Goal: Task Accomplishment & Management: Complete application form

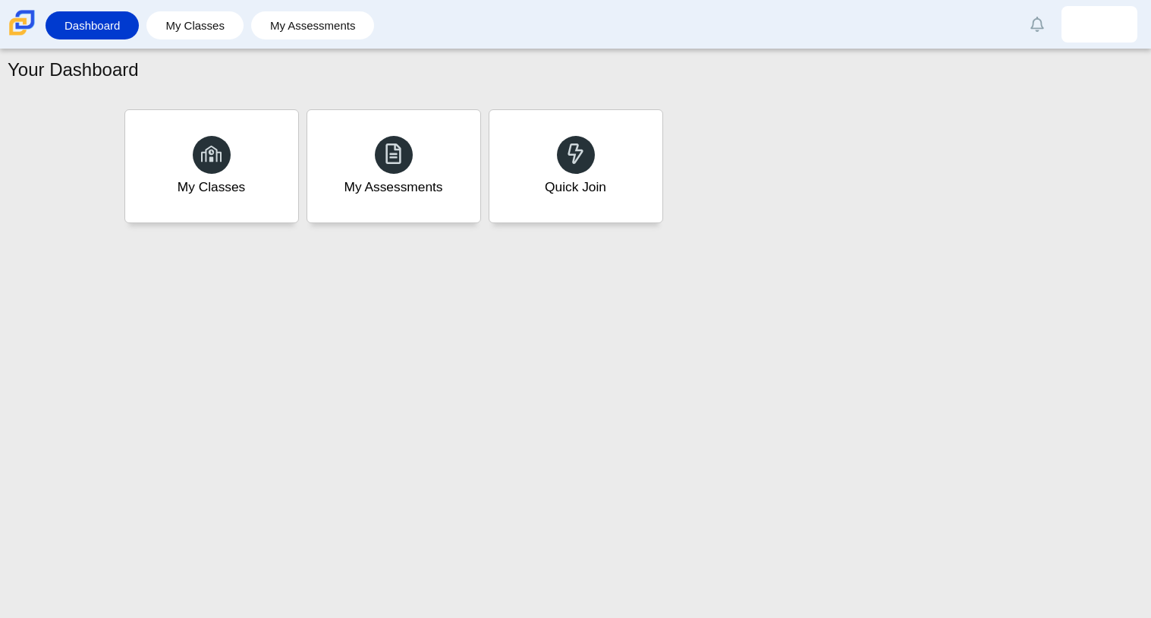
click at [685, 284] on div "Your Dashboard My Classes My Assessments Quick Join" at bounding box center [575, 333] width 1151 height 569
click at [257, 168] on div "My Classes" at bounding box center [211, 166] width 180 height 117
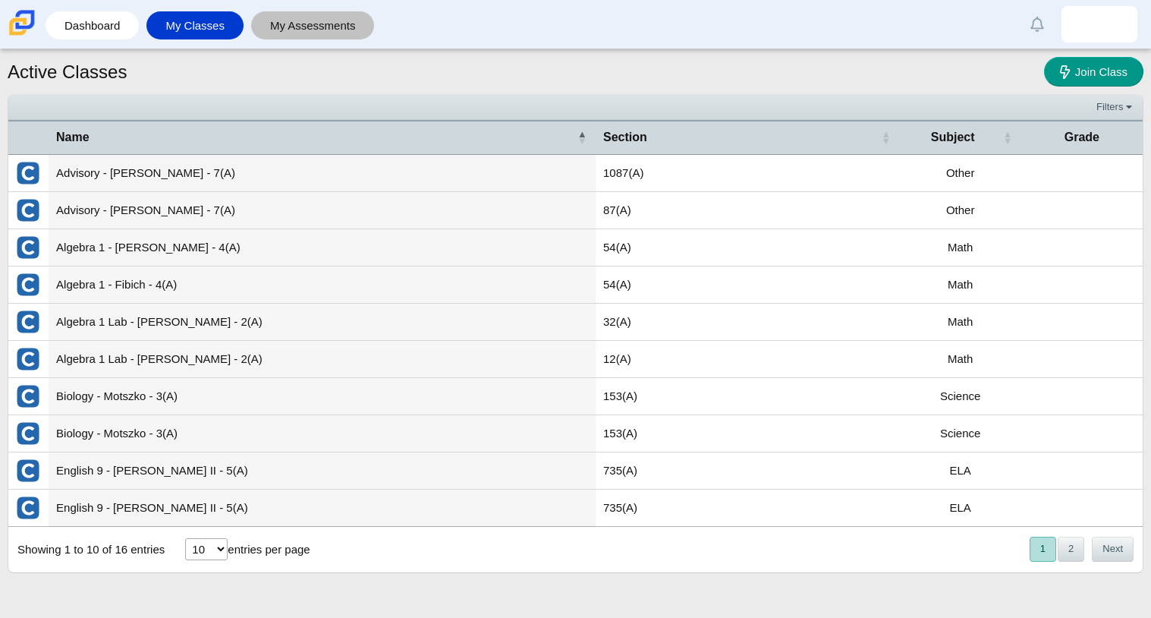
click at [286, 16] on link "My Assessments" at bounding box center [313, 25] width 109 height 28
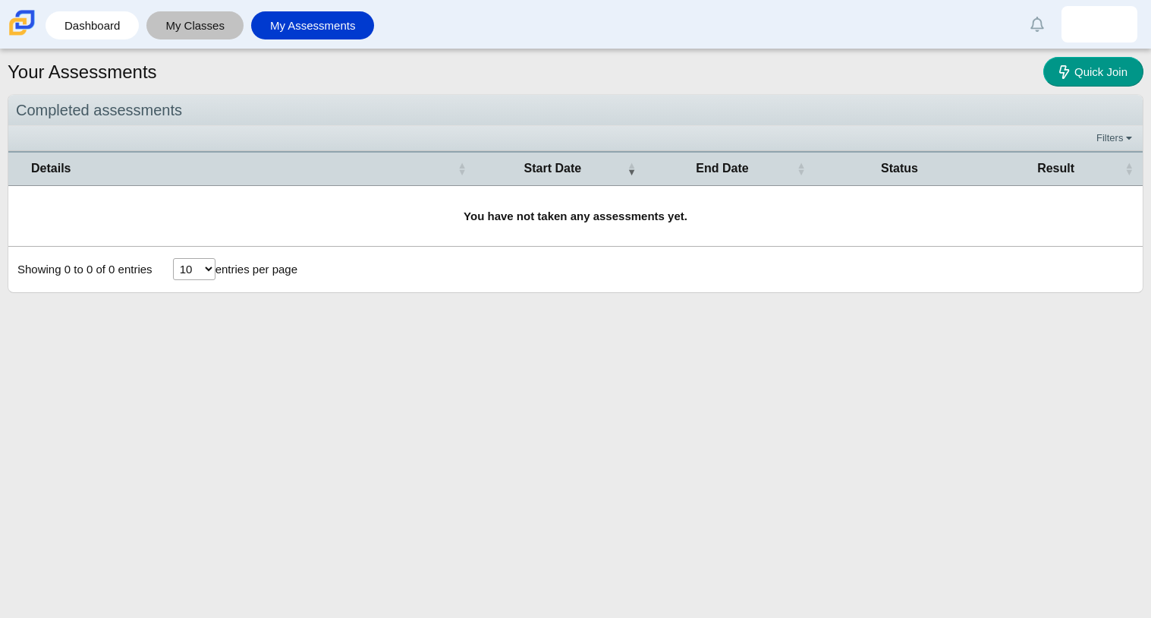
click at [206, 22] on link "My Classes" at bounding box center [195, 25] width 82 height 28
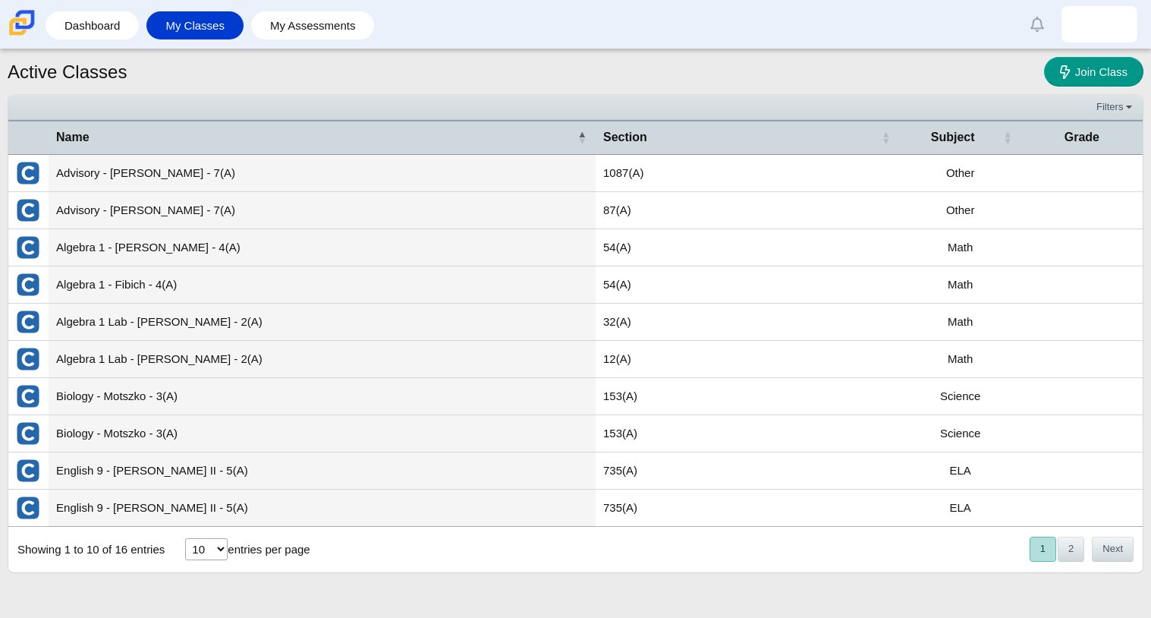
click at [316, 183] on td "Advisory - [PERSON_NAME] - 7(A)" at bounding box center [322, 173] width 547 height 37
click at [35, 181] on img "External class connected through Clever" at bounding box center [28, 173] width 24 height 24
click at [597, 187] on td "1087(A)" at bounding box center [748, 173] width 304 height 37
click at [58, 24] on link "Dashboard" at bounding box center [92, 25] width 78 height 28
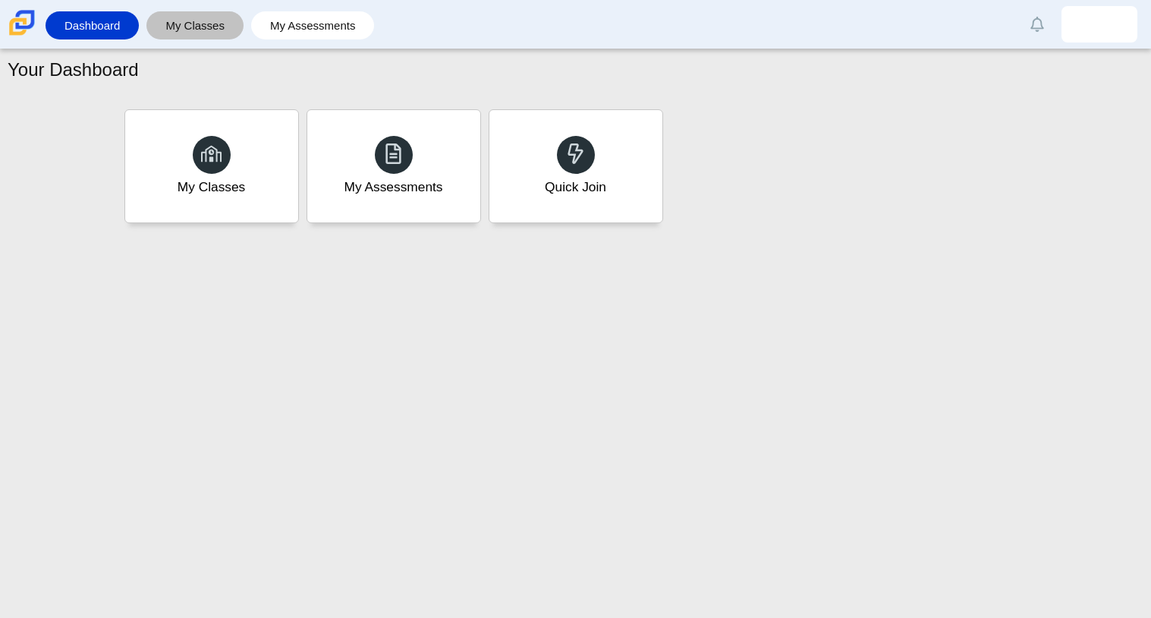
click at [169, 24] on link "My Classes" at bounding box center [195, 25] width 82 height 28
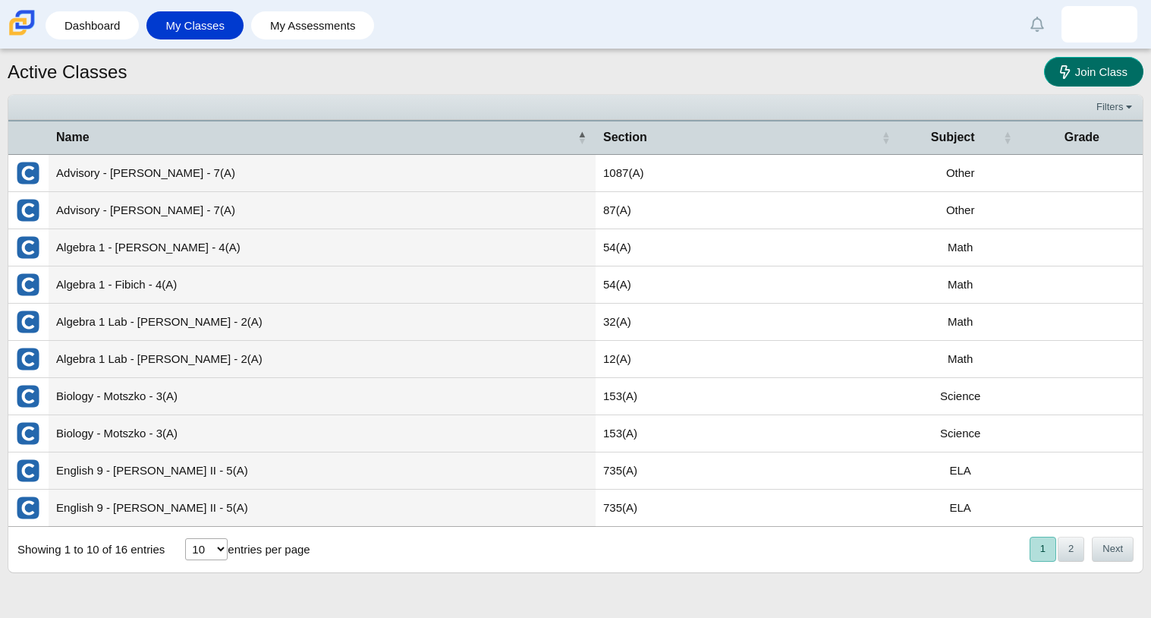
click at [1076, 70] on span "Join Class" at bounding box center [1102, 71] width 52 height 13
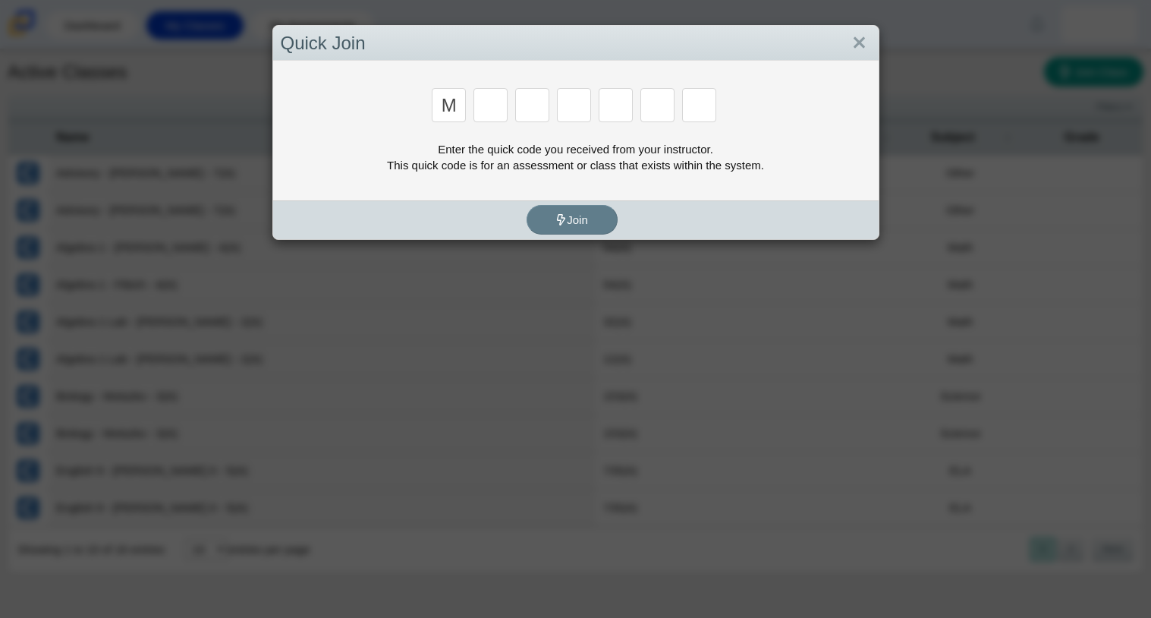
type input "m"
type input "7"
type input "e"
type input "3"
type input "e"
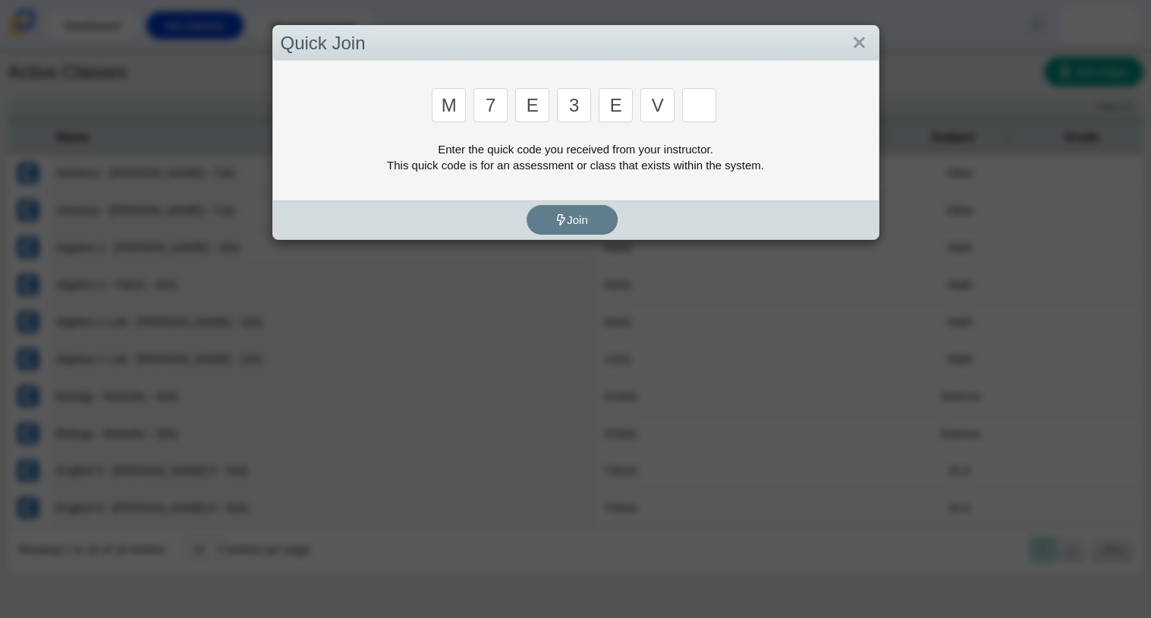
type input "v"
type input "w"
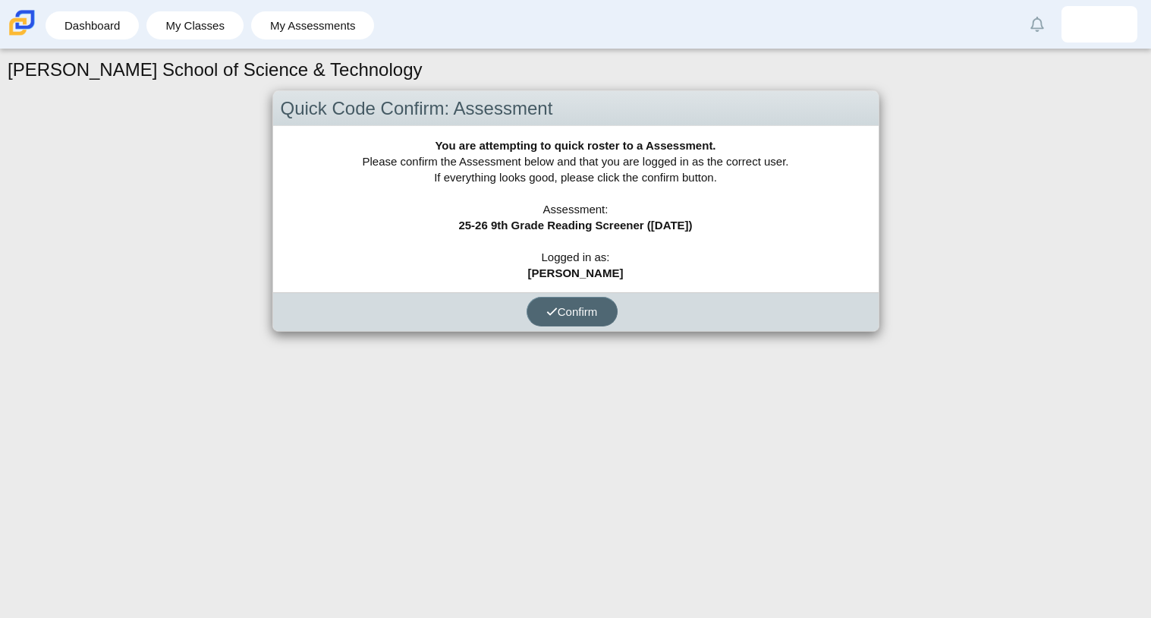
click at [540, 310] on button "Confirm" at bounding box center [572, 312] width 91 height 30
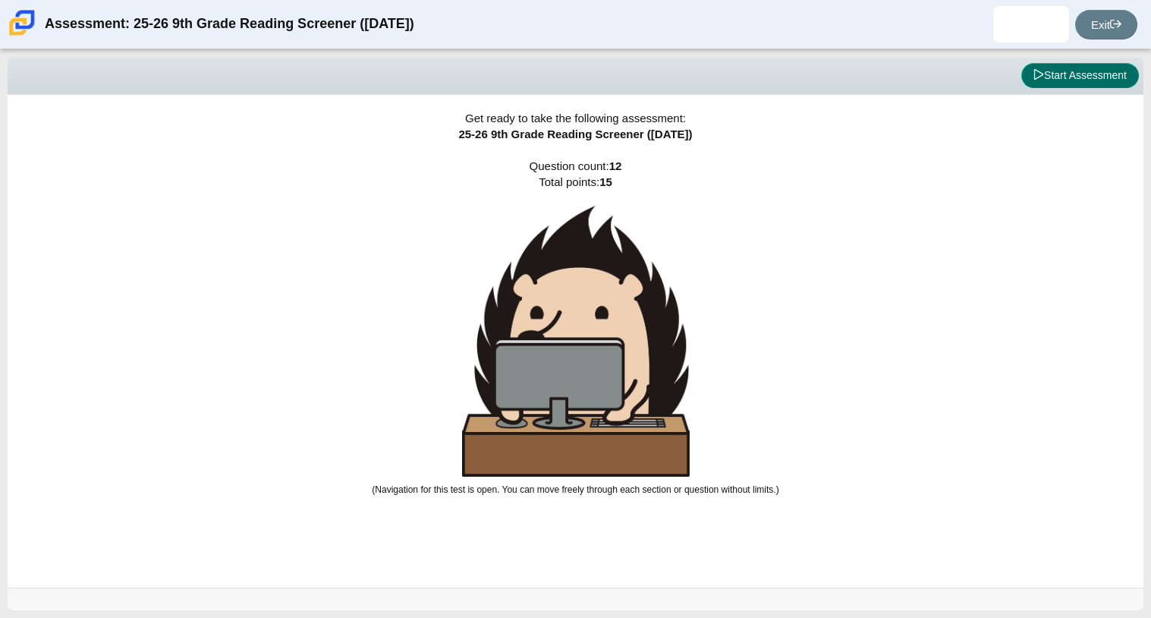
click at [1066, 82] on button "Start Assessment" at bounding box center [1081, 76] width 118 height 26
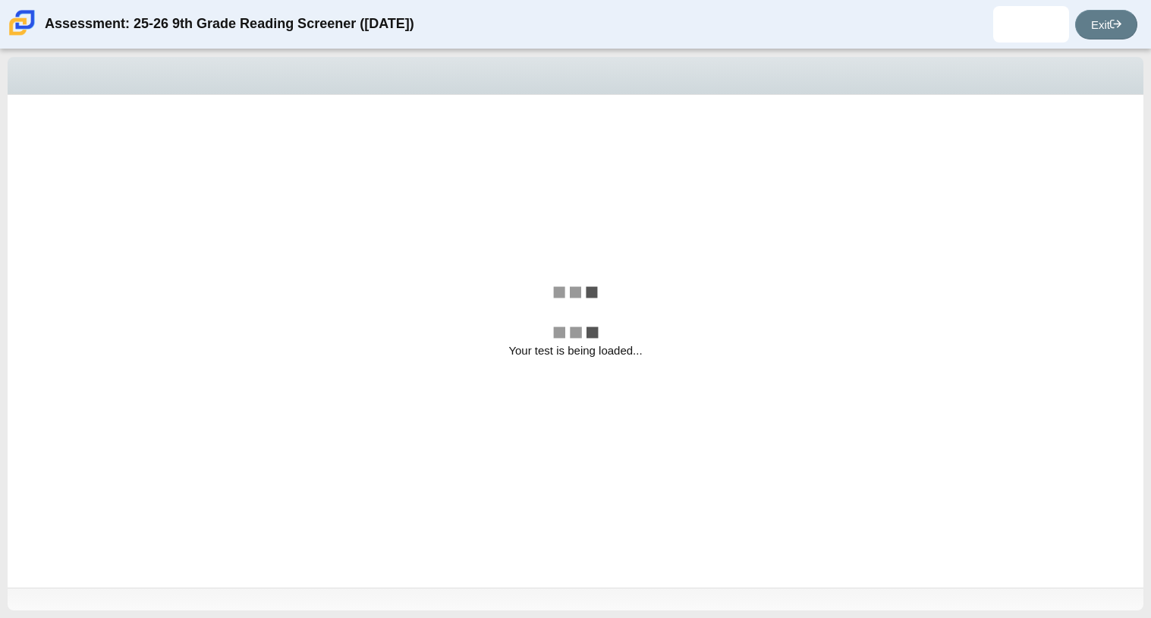
select select "ccc5b315-3c7c-471c-bf90-f22c8299c798"
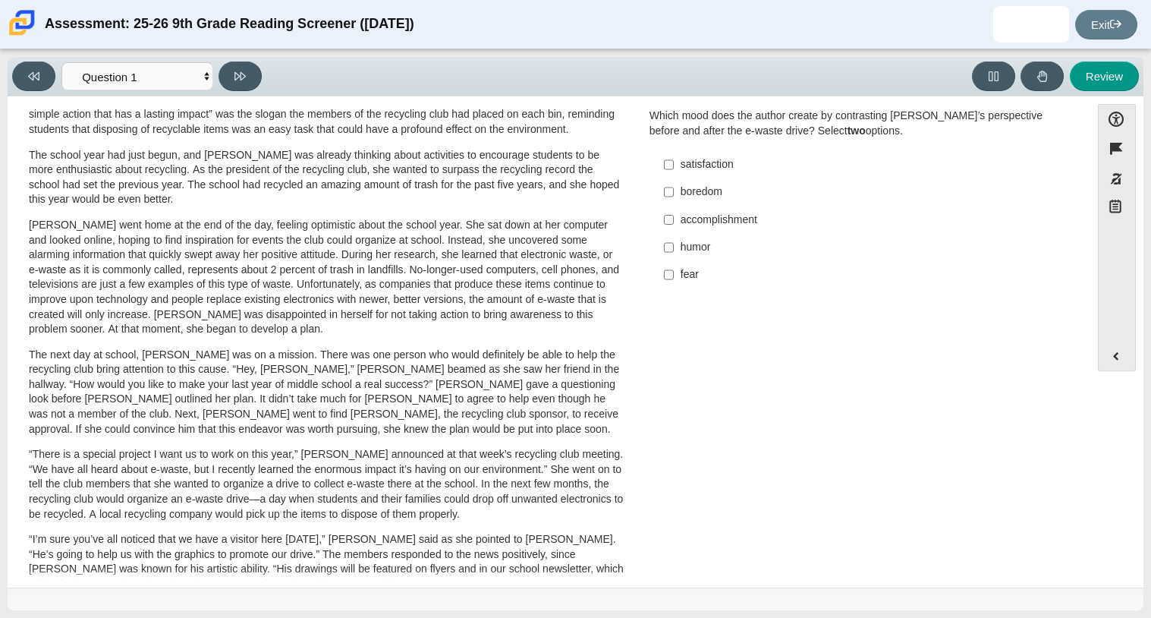
scroll to position [125, 0]
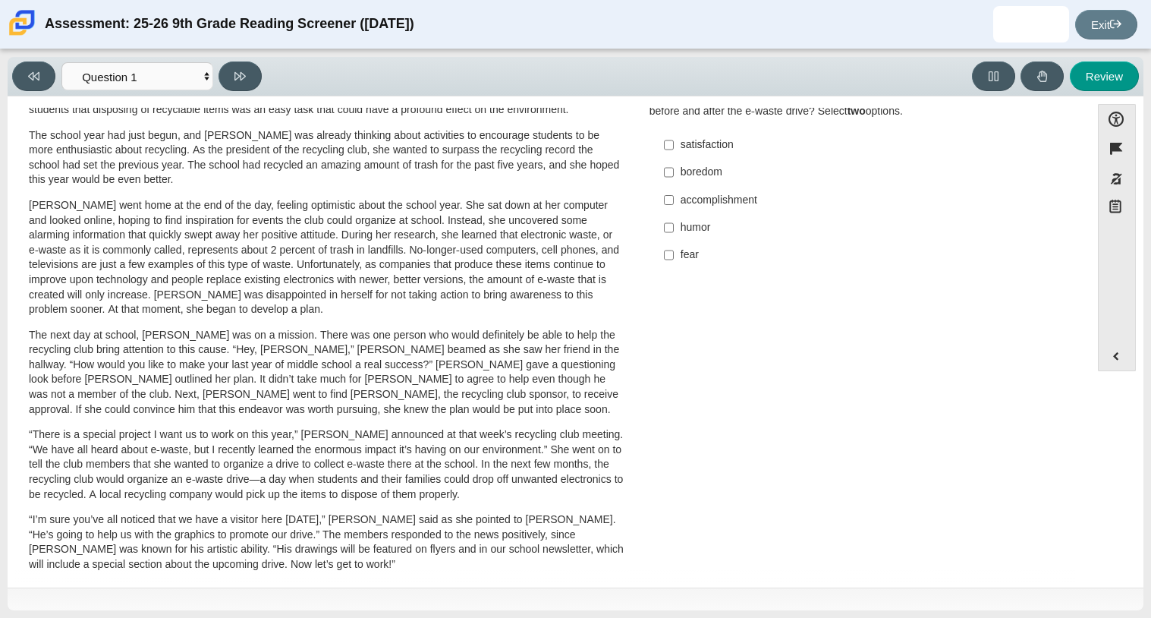
click at [685, 146] on div "satisfaction" at bounding box center [872, 144] width 383 height 15
click at [674, 146] on input "satisfaction satisfaction" at bounding box center [669, 144] width 10 height 27
checkbox input "true"
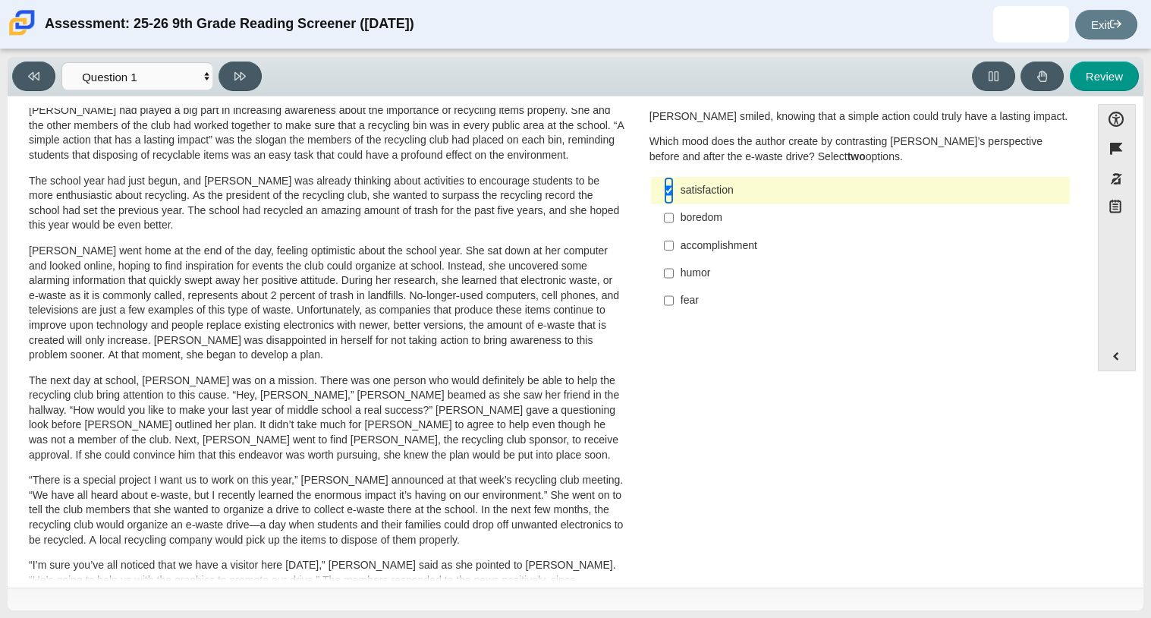
scroll to position [78, 0]
click at [726, 272] on div "humor" at bounding box center [872, 274] width 383 height 15
click at [674, 272] on input "humor humor" at bounding box center [669, 274] width 10 height 27
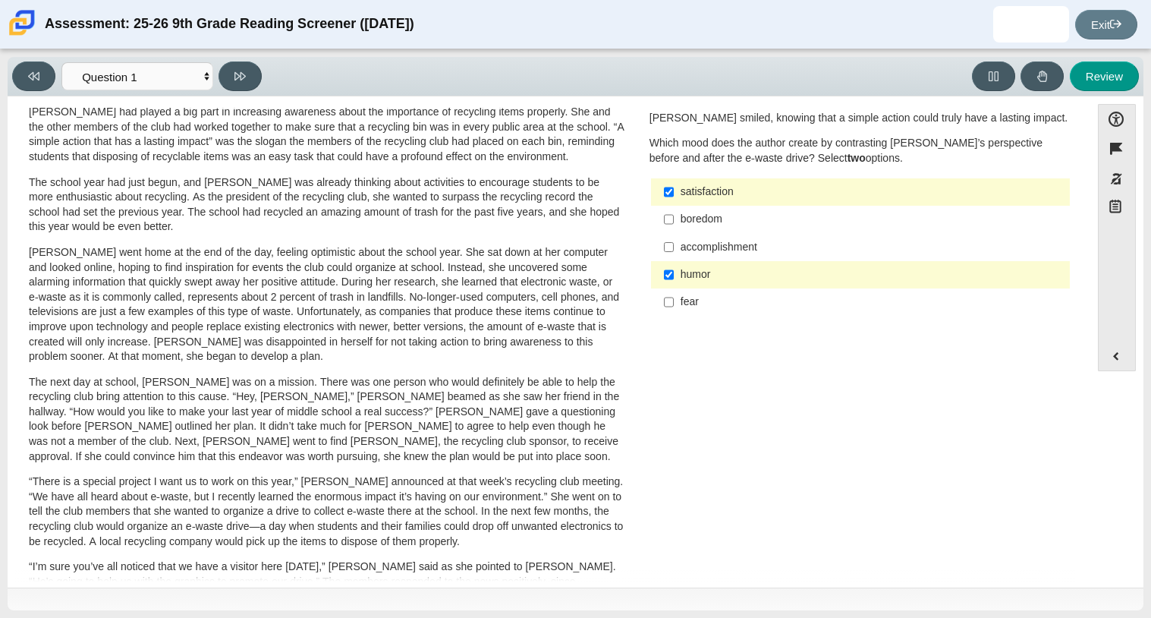
click at [685, 281] on div "humor" at bounding box center [872, 274] width 383 height 15
click at [674, 281] on input "humor humor" at bounding box center [669, 274] width 10 height 27
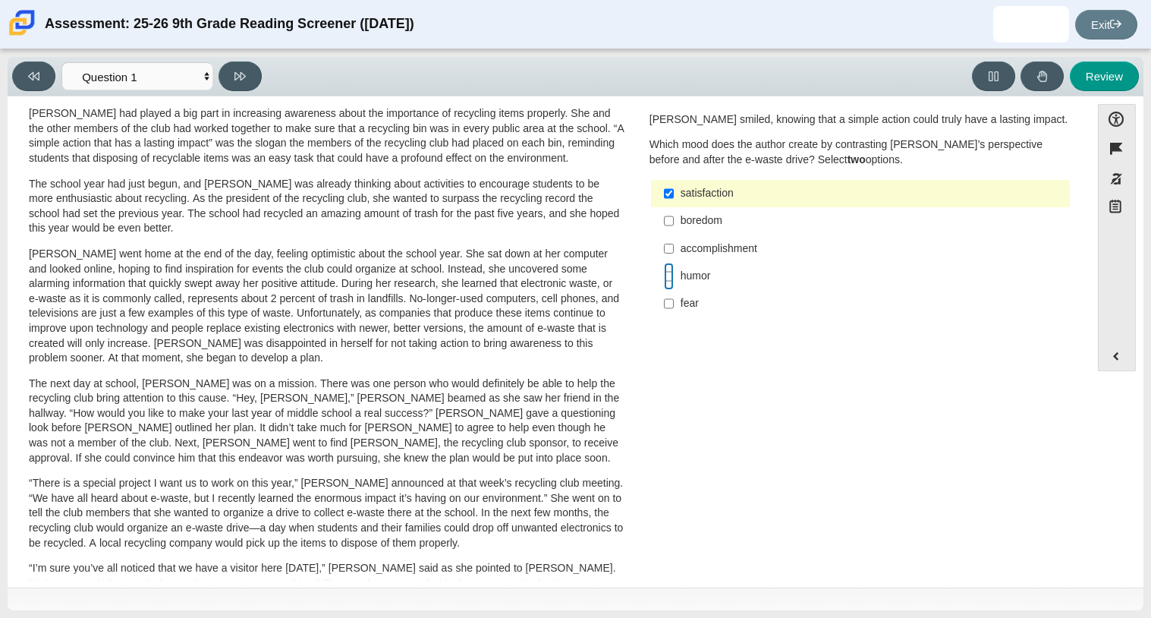
scroll to position [75, 0]
click at [716, 265] on label "humor humor" at bounding box center [862, 277] width 417 height 27
click at [674, 265] on input "humor humor" at bounding box center [669, 277] width 10 height 27
checkbox input "true"
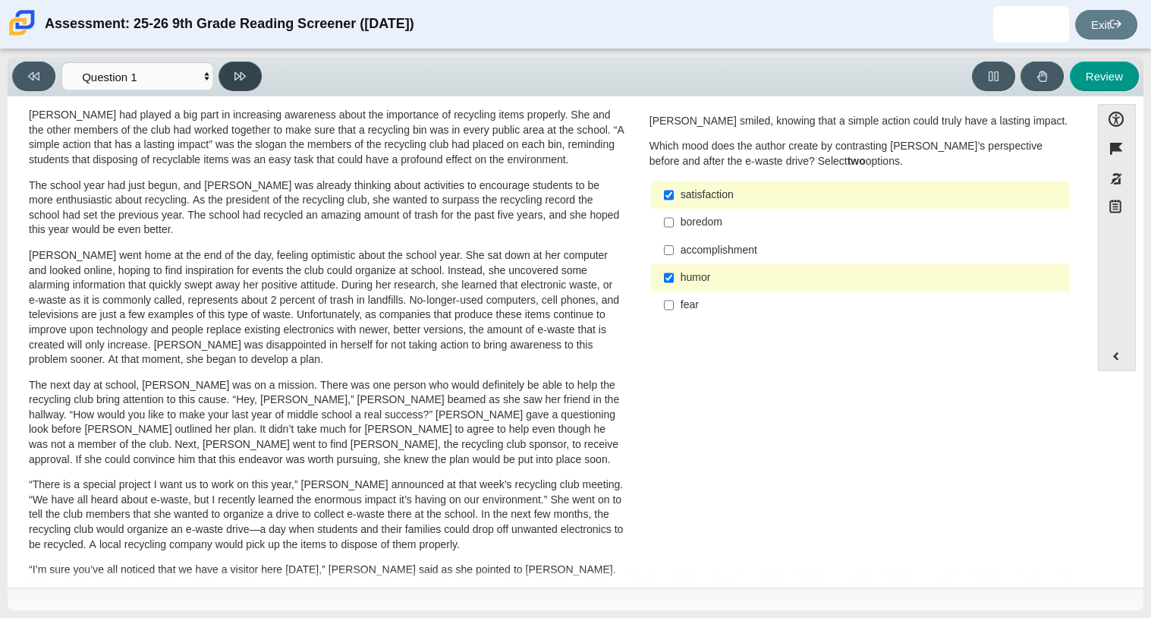
click at [228, 65] on button at bounding box center [240, 76] width 43 height 30
select select "0ff64528-ffd7-428d-b192-babfaadd44e8"
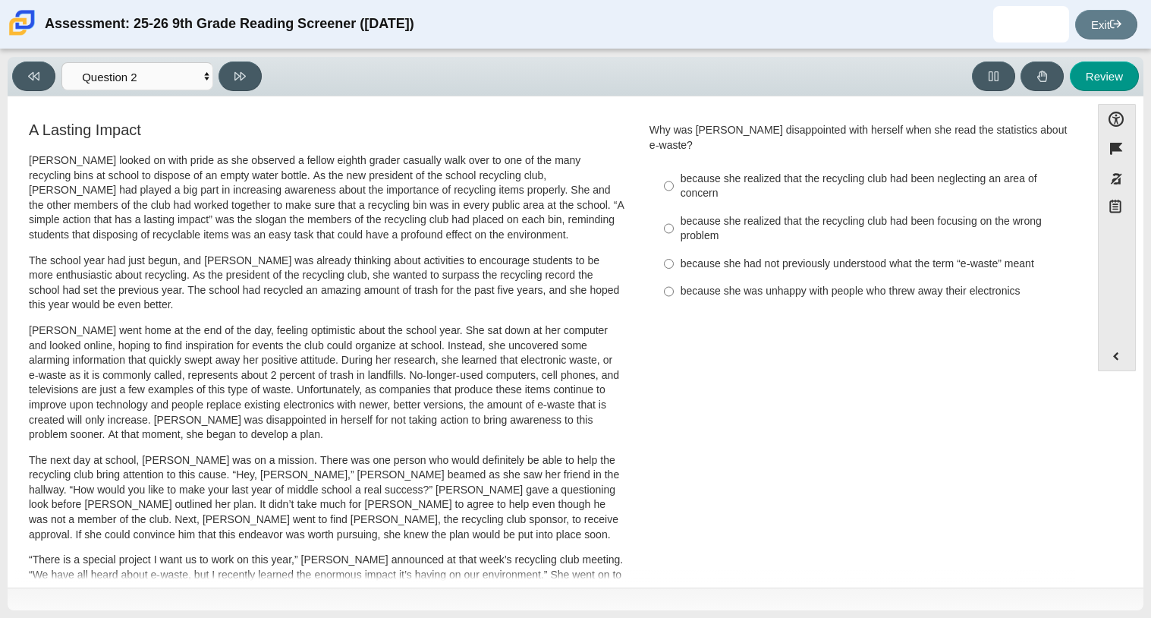
click at [757, 178] on div "because she realized that the recycling club had been neglecting an area of con…" at bounding box center [872, 187] width 383 height 30
click at [674, 178] on input "because she realized that the recycling club had been neglecting an area of con…" at bounding box center [669, 186] width 10 height 43
radio input "true"
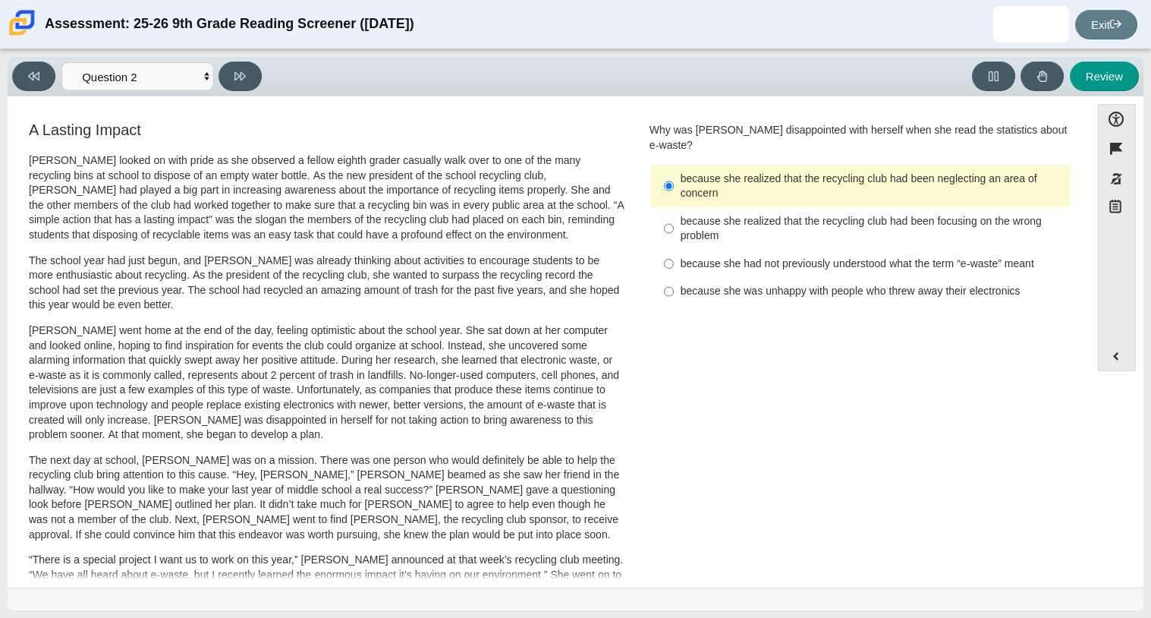
click at [710, 284] on div "because she was unhappy with people who threw away their electronics" at bounding box center [872, 291] width 383 height 15
click at [674, 278] on input "because she was unhappy with people who threw away their electronics because sh…" at bounding box center [669, 291] width 10 height 27
radio input "true"
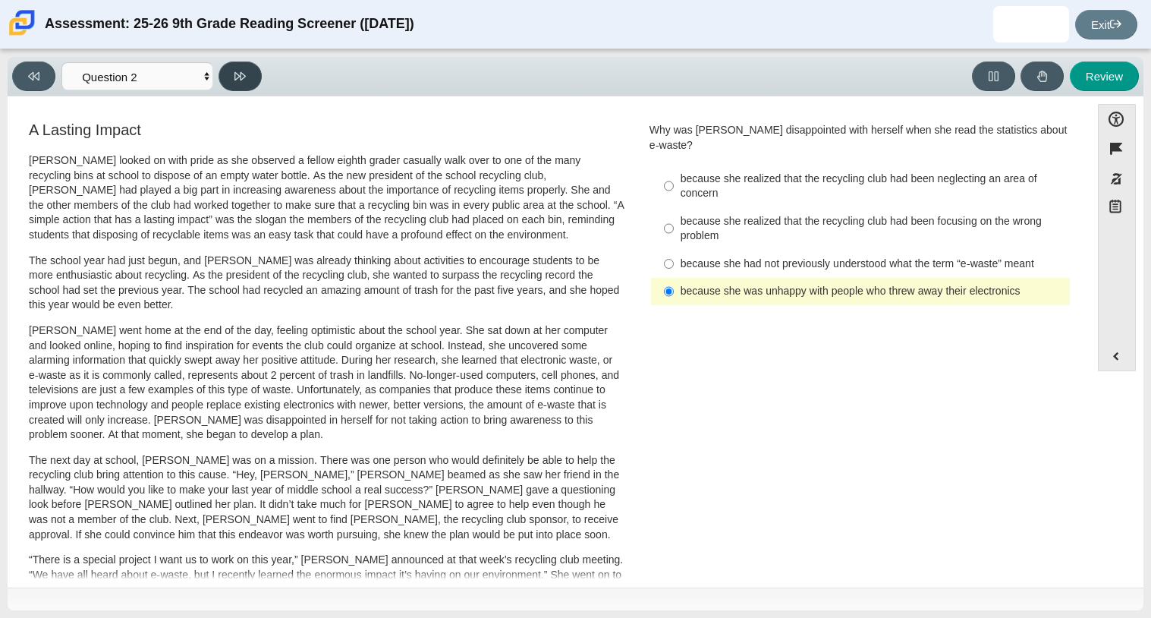
click at [251, 69] on button at bounding box center [240, 76] width 43 height 30
select select "7ce3d843-6974-4858-901c-1ff39630e843"
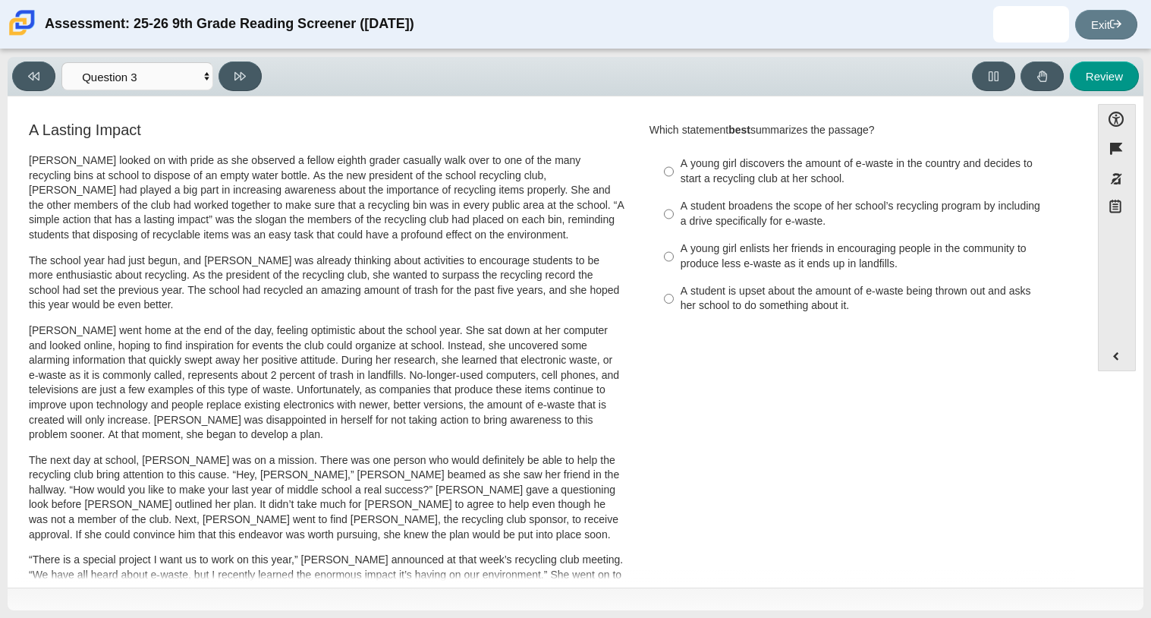
click at [657, 177] on label "A young girl discovers the amount of e-waste in the country and decides to star…" at bounding box center [862, 171] width 417 height 43
click at [664, 177] on input "A young girl discovers the amount of e-waste in the country and decides to star…" at bounding box center [669, 171] width 10 height 43
radio input "true"
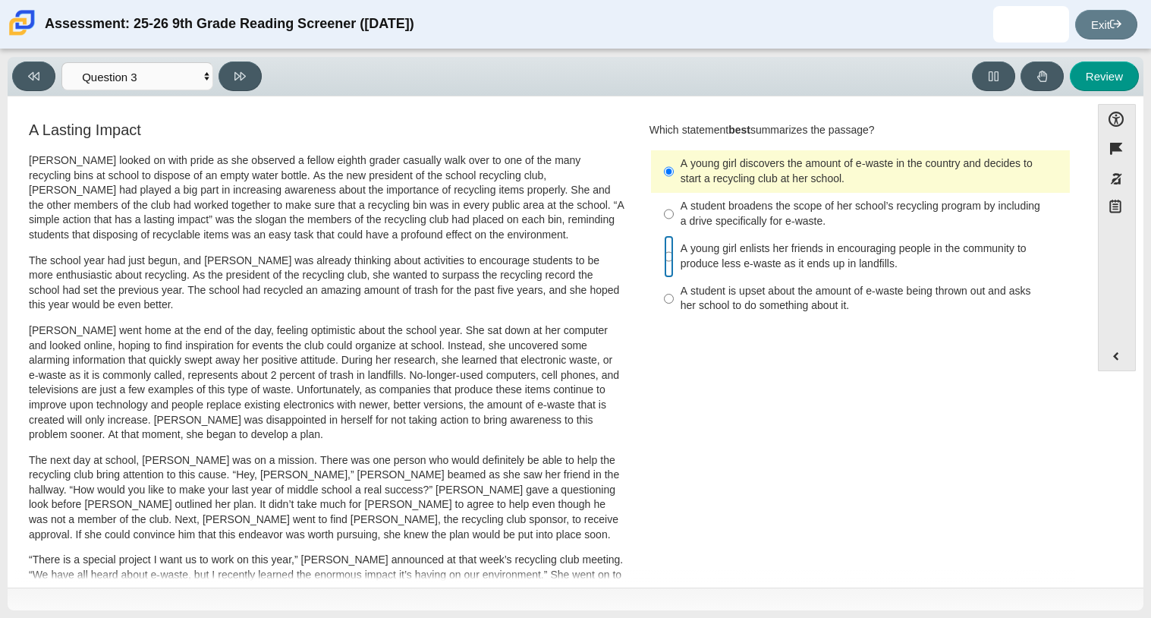
click at [664, 263] on input "A young girl enlists her friends in encouraging people in the community to prod…" at bounding box center [669, 256] width 10 height 43
radio input "true"
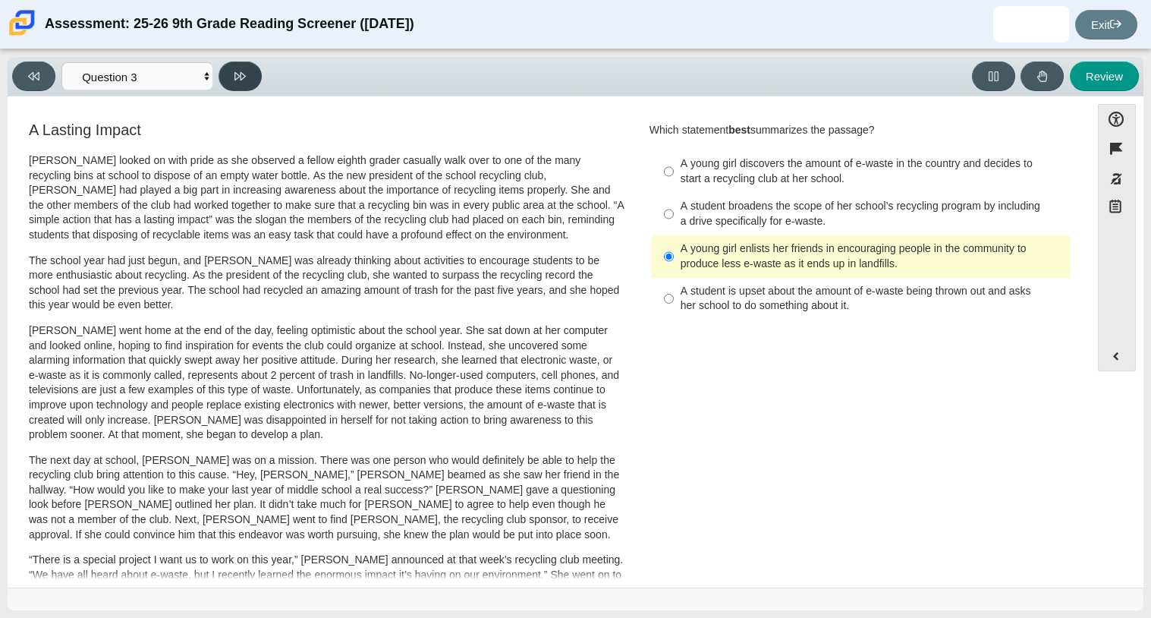
click at [244, 62] on button at bounding box center [240, 76] width 43 height 30
select select "ca9ea0f1-49c5-4bd1-83b0-472c18652b42"
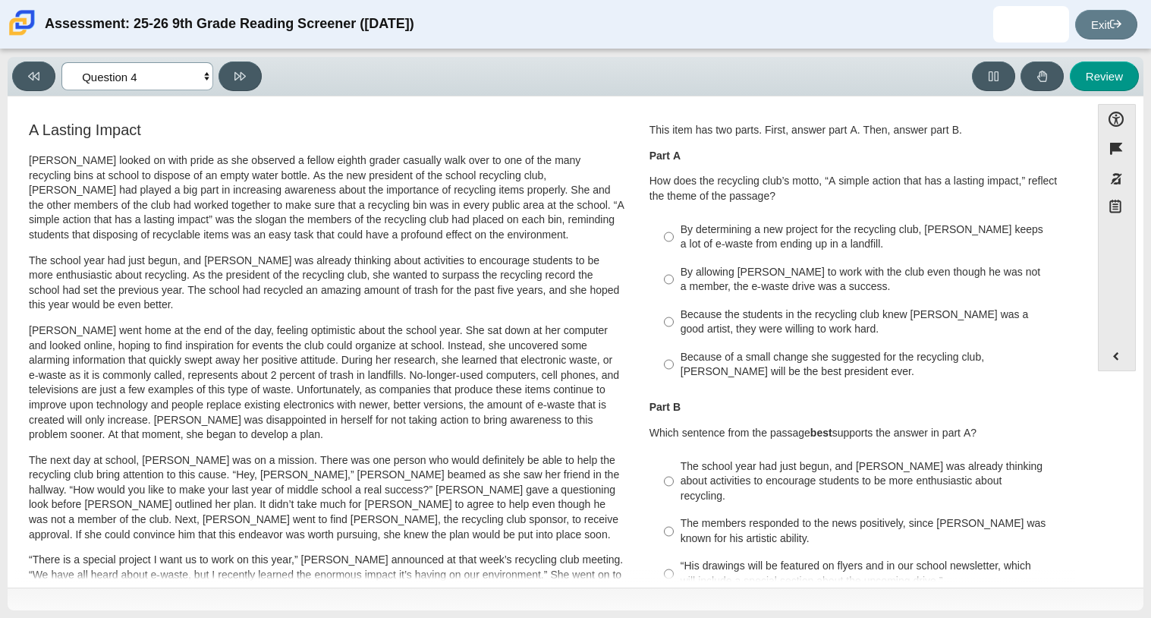
click at [205, 79] on select "Questions Question 1 Question 2 Question 3 Question 4 Question 5 Question 6 Que…" at bounding box center [137, 76] width 152 height 28
click at [444, 140] on div "A Lasting Impact [PERSON_NAME] looked on with pride as she observed a fellow ei…" at bounding box center [327, 542] width 596 height 842
click at [697, 239] on div "By determining a new project for the recycling club, [PERSON_NAME] keeps a lot …" at bounding box center [872, 237] width 383 height 30
click at [674, 239] on input "By determining a new project for the recycling club, [PERSON_NAME] keeps a lot …" at bounding box center [669, 237] width 10 height 43
radio input "true"
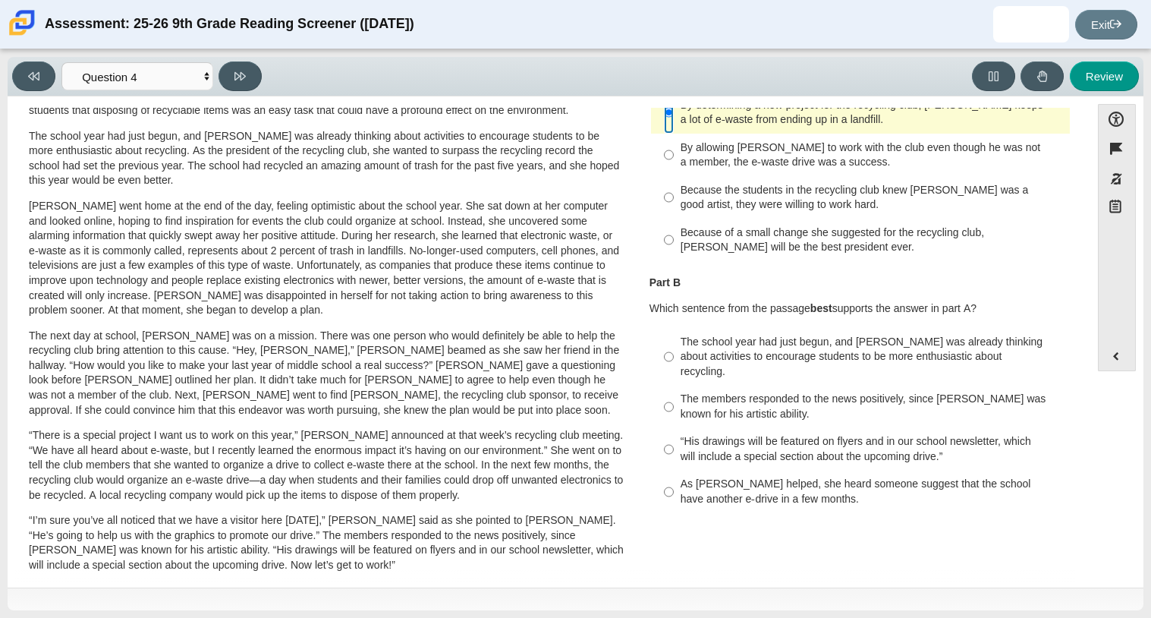
scroll to position [108, 0]
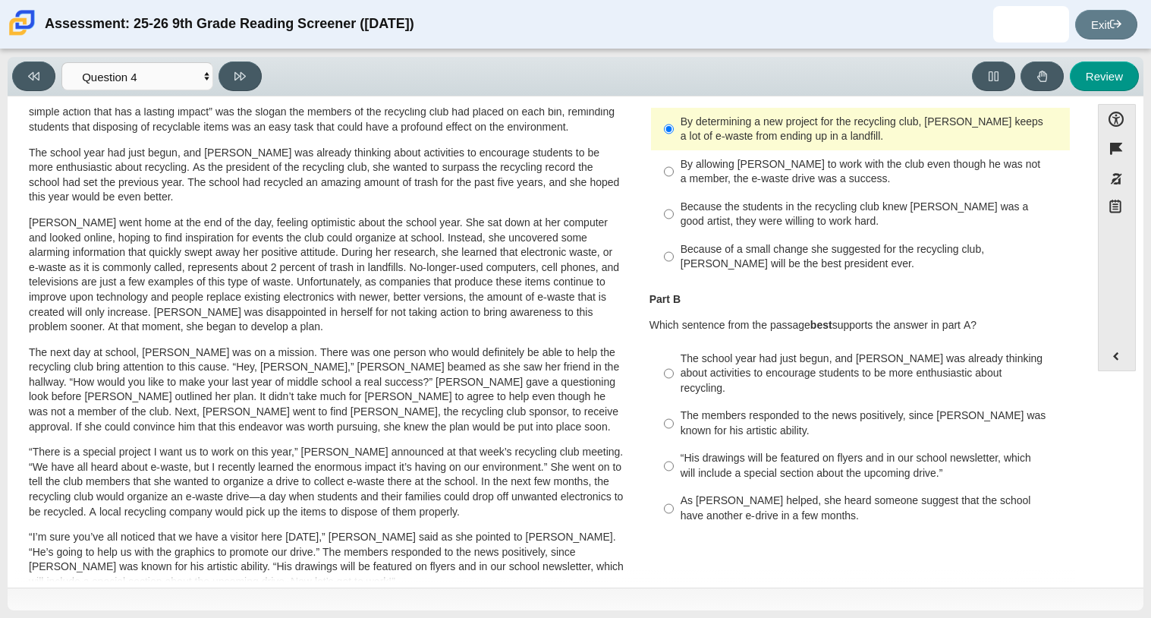
click at [681, 262] on div "Because of a small change she suggested for the recycling club, [PERSON_NAME] w…" at bounding box center [872, 257] width 383 height 30
click at [674, 262] on input "Because of a small change she suggested for the recycling club, [PERSON_NAME] w…" at bounding box center [669, 256] width 10 height 43
radio input "true"
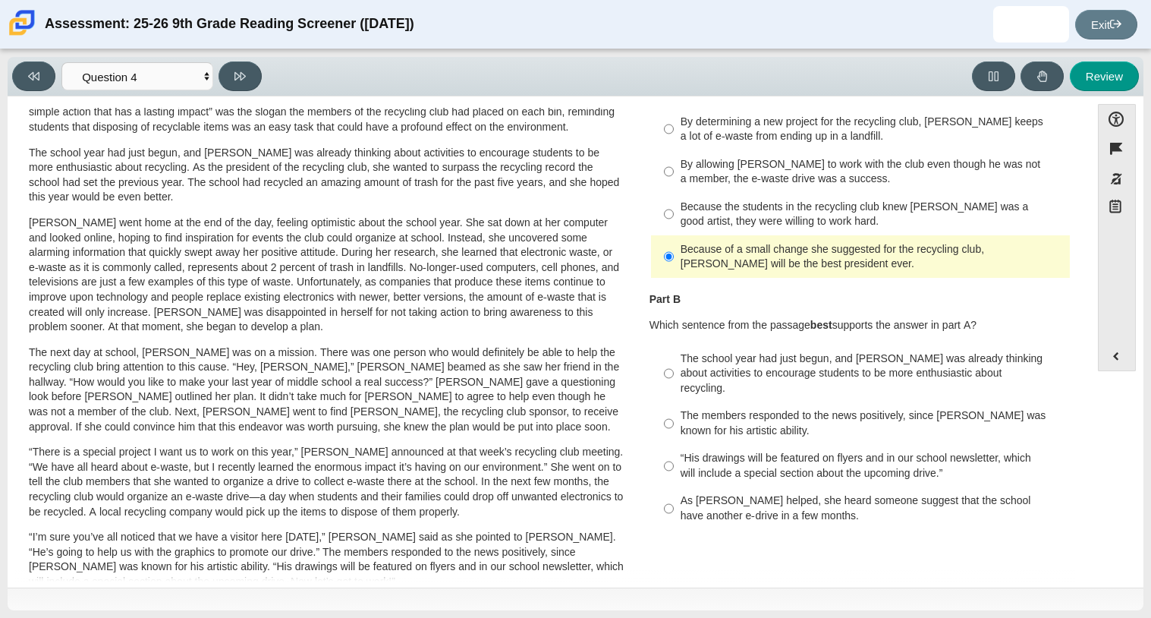
click at [704, 123] on div "By determining a new project for the recycling club, [PERSON_NAME] keeps a lot …" at bounding box center [872, 130] width 383 height 30
click at [674, 123] on input "By determining a new project for the recycling club, [PERSON_NAME] keeps a lot …" at bounding box center [669, 129] width 10 height 43
radio input "true"
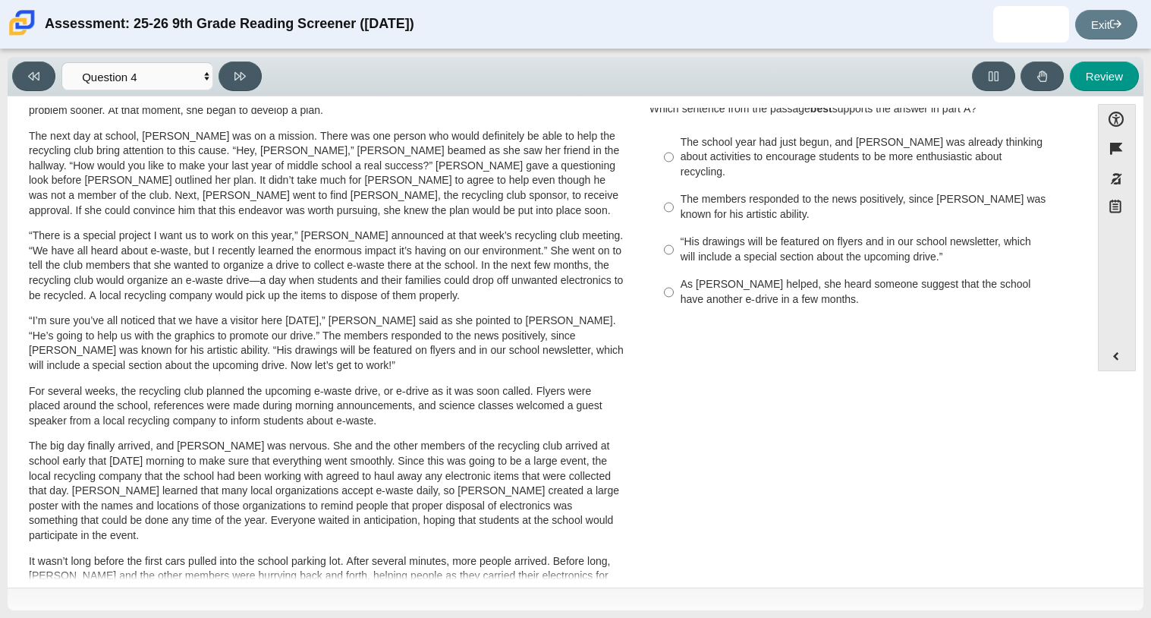
scroll to position [305, 0]
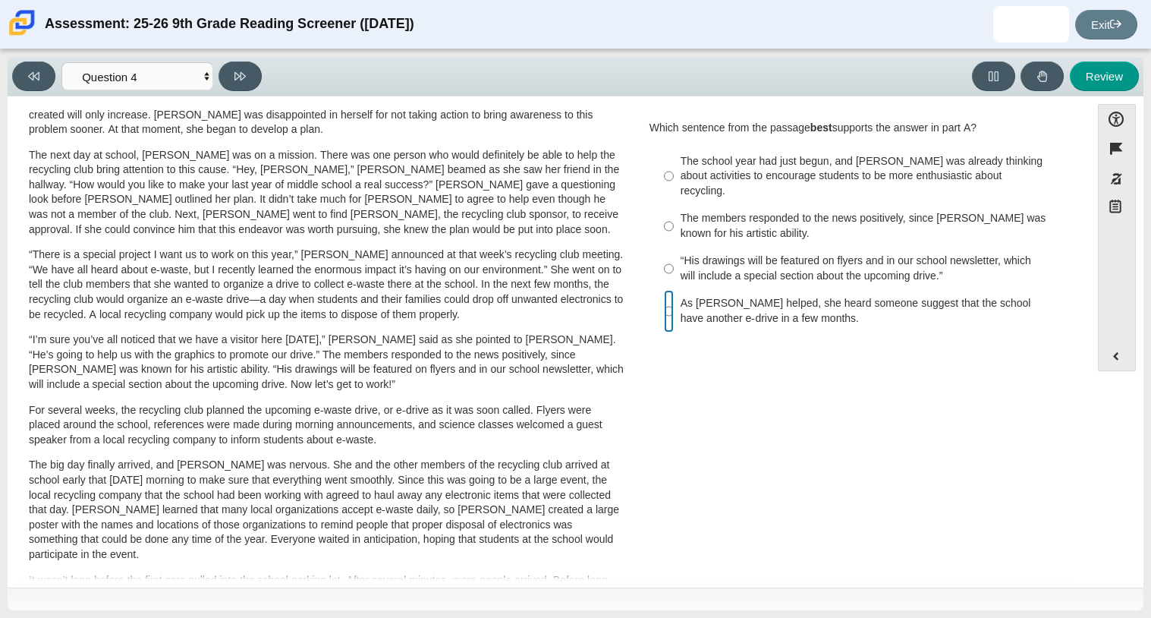
click at [664, 295] on input "As [PERSON_NAME] helped, she heard someone suggest that the school have another…" at bounding box center [669, 311] width 10 height 43
radio input "true"
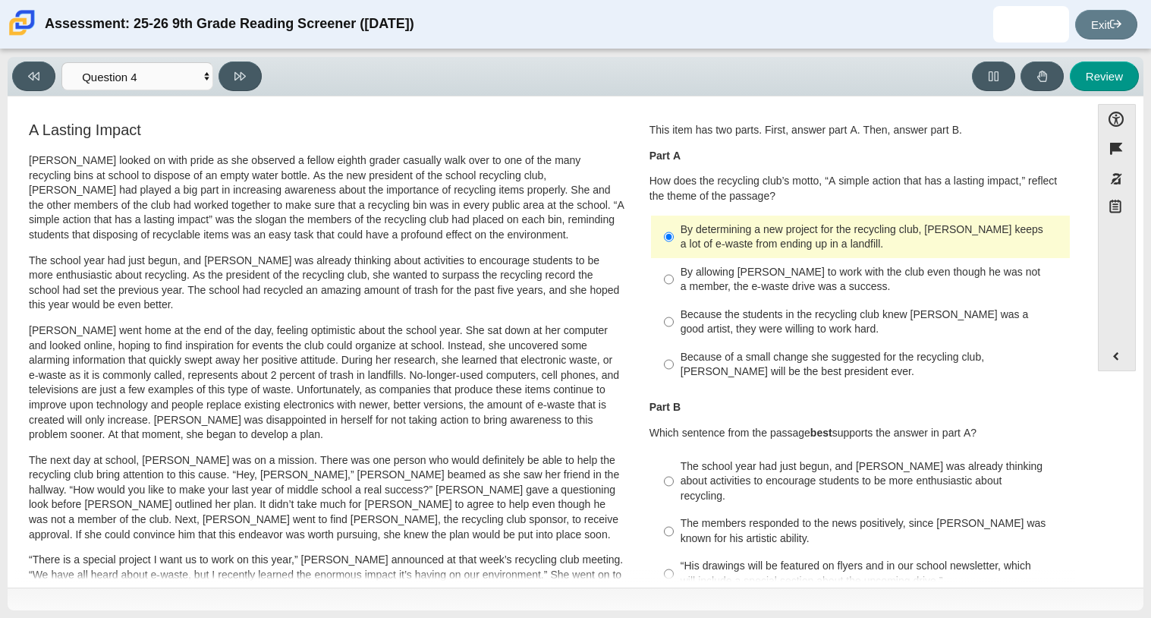
scroll to position [306, 0]
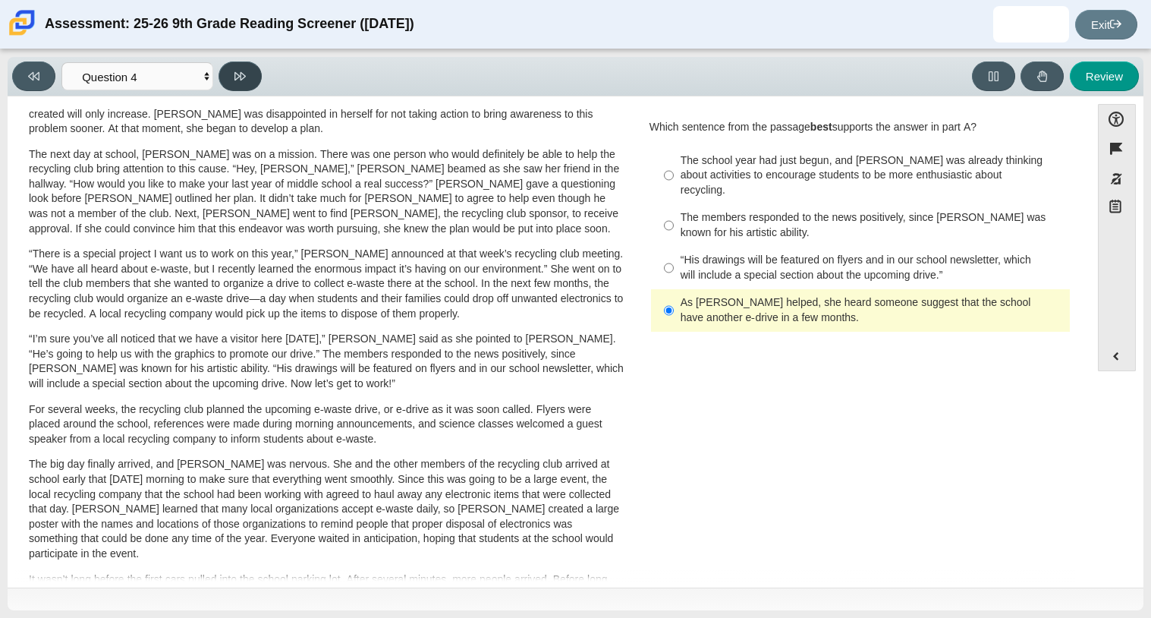
click at [238, 81] on icon at bounding box center [240, 76] width 11 height 11
select select "e41f1a79-e29f-4095-8030-a53364015bed"
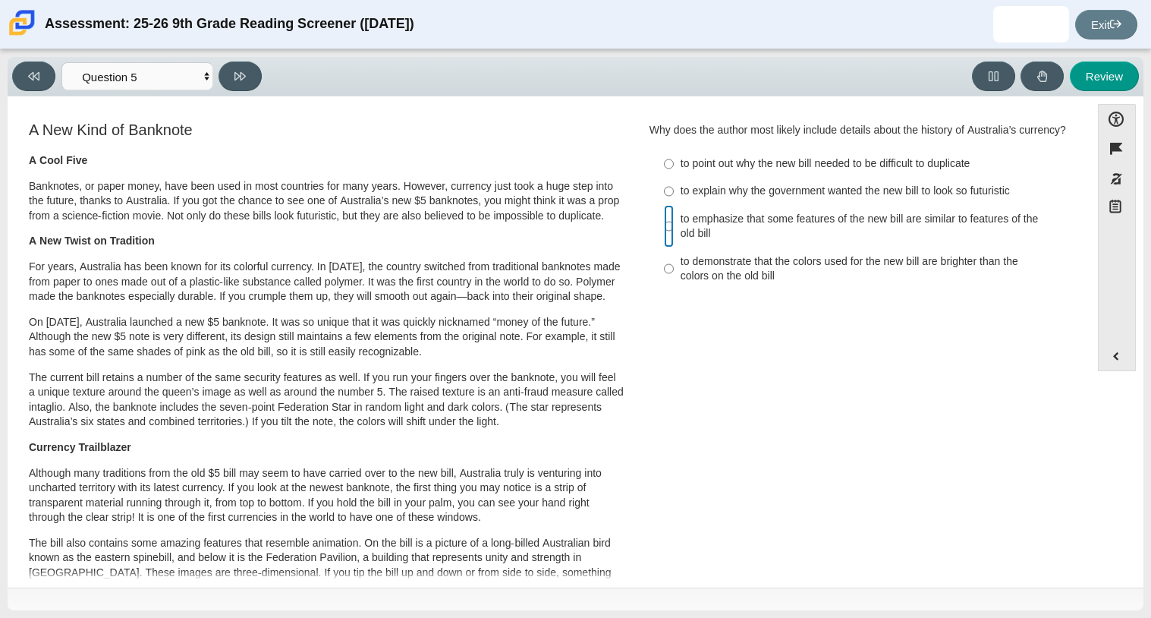
click at [666, 225] on input "to emphasize that some features of the new bill are similar to features of the …" at bounding box center [669, 226] width 10 height 43
radio input "true"
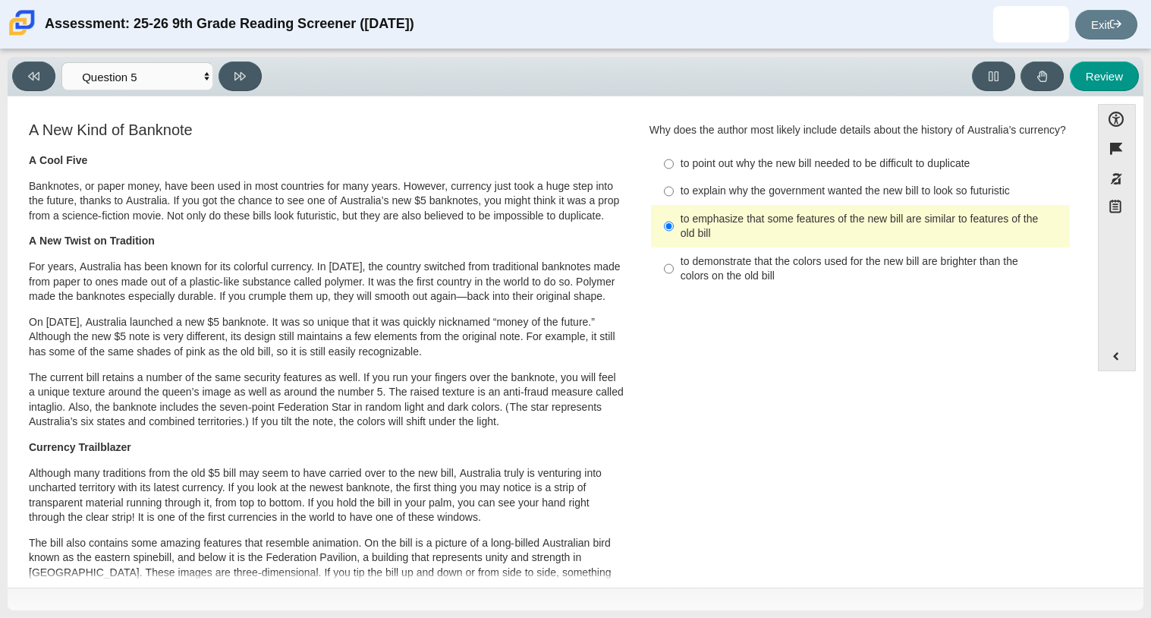
click at [704, 263] on label "to demonstrate that the colors used for the new bill are brighter than the colo…" at bounding box center [862, 268] width 417 height 43
click at [674, 263] on input "to demonstrate that the colors used for the new bill are brighter than the colo…" at bounding box center [669, 268] width 10 height 43
radio input "true"
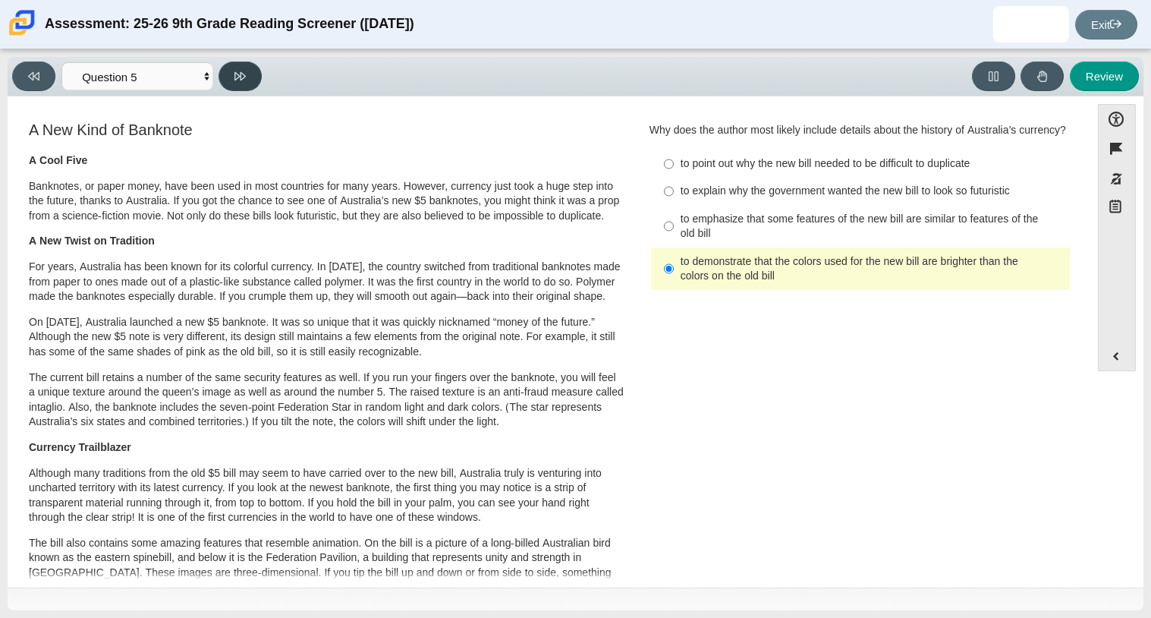
click at [235, 75] on icon at bounding box center [240, 76] width 11 height 8
select select "69146e31-7b3d-4a3e-9ce6-f30c24342ae0"
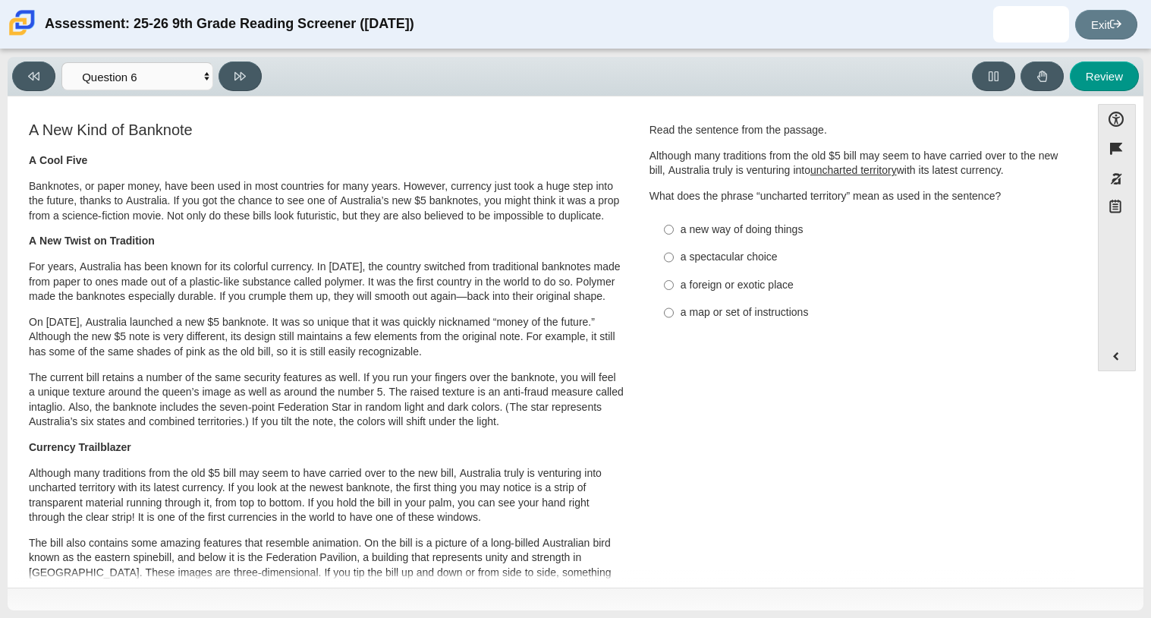
click at [731, 301] on label "a map or set of instructions a map or set of instructions" at bounding box center [862, 312] width 417 height 27
click at [674, 301] on input "a map or set of instructions a map or set of instructions" at bounding box center [669, 312] width 10 height 27
radio input "true"
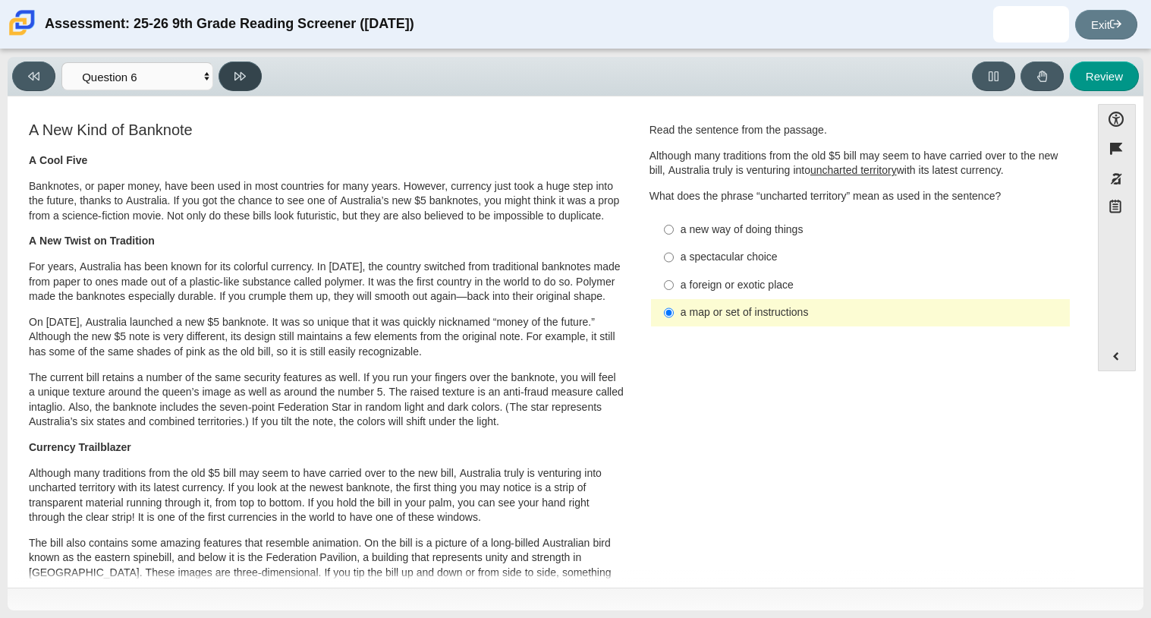
click at [257, 79] on button at bounding box center [240, 76] width 43 height 30
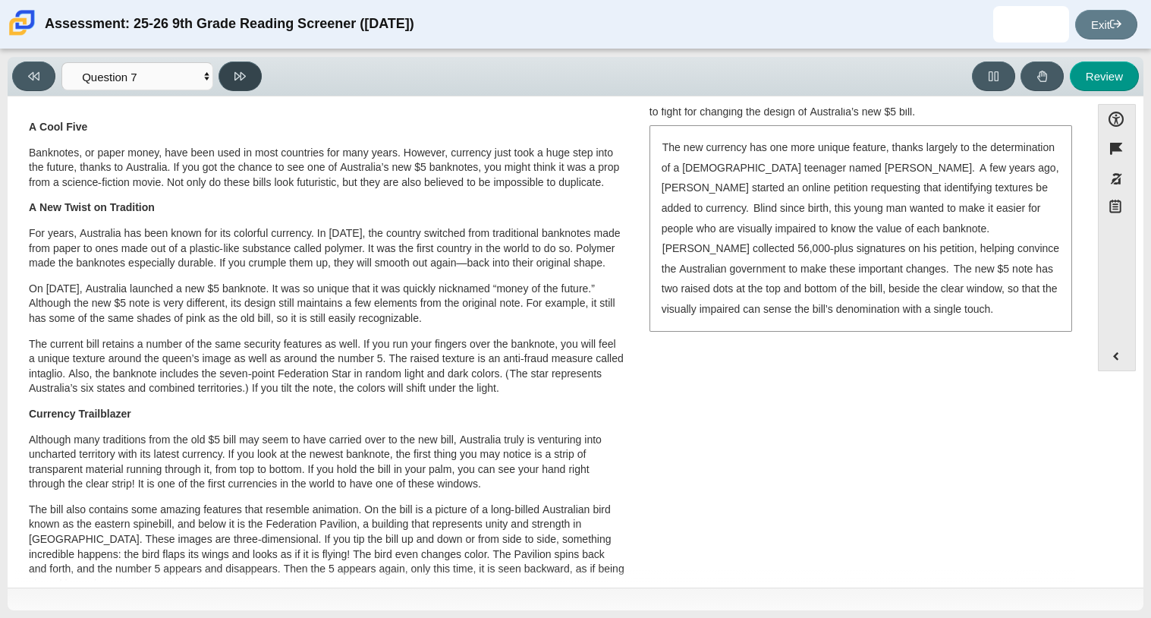
scroll to position [0, 0]
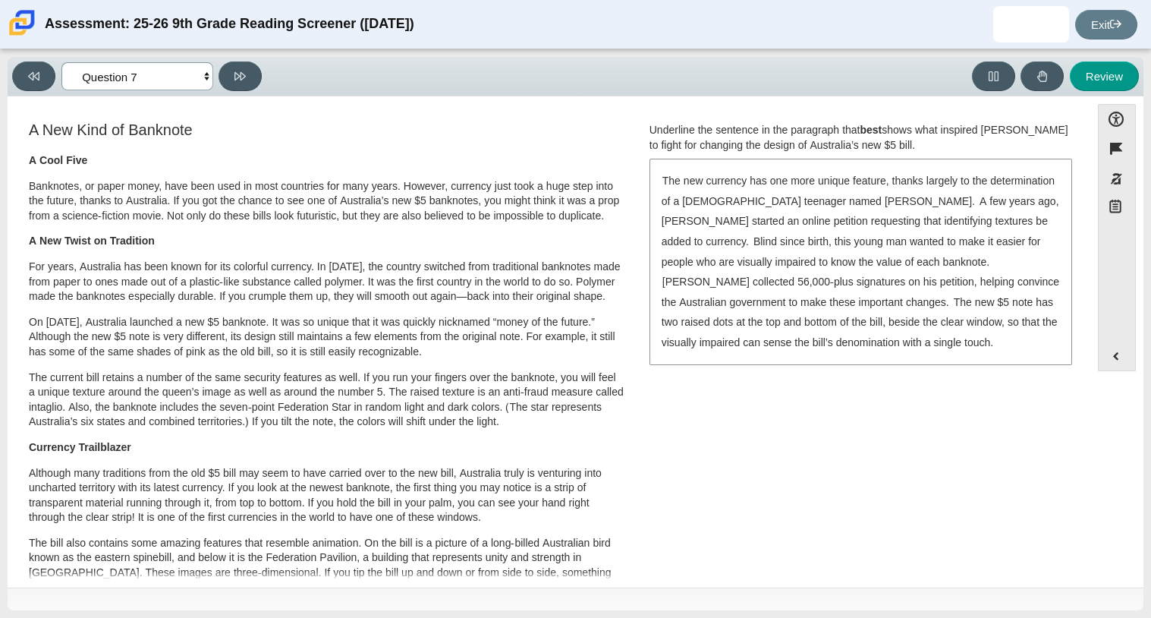
click at [200, 73] on select "Questions Question 1 Question 2 Question 3 Question 4 Question 5 Question 6 Que…" at bounding box center [137, 76] width 152 height 28
click at [61, 62] on select "Questions Question 1 Question 2 Question 3 Question 4 Question 5 Question 6 Que…" at bounding box center [137, 76] width 152 height 28
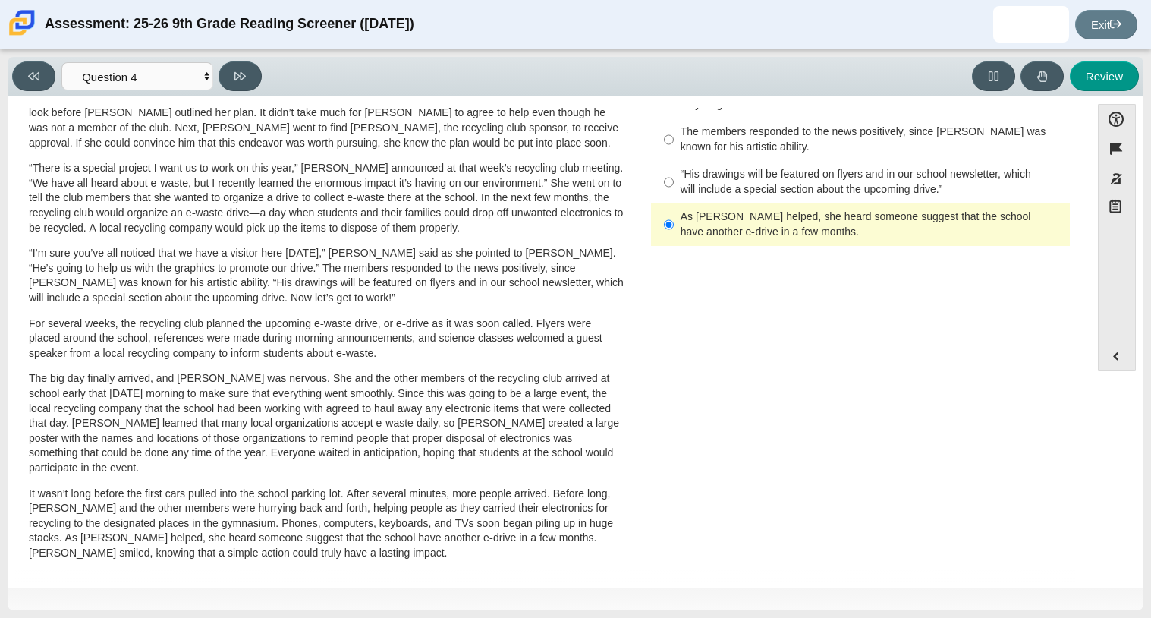
scroll to position [405, 0]
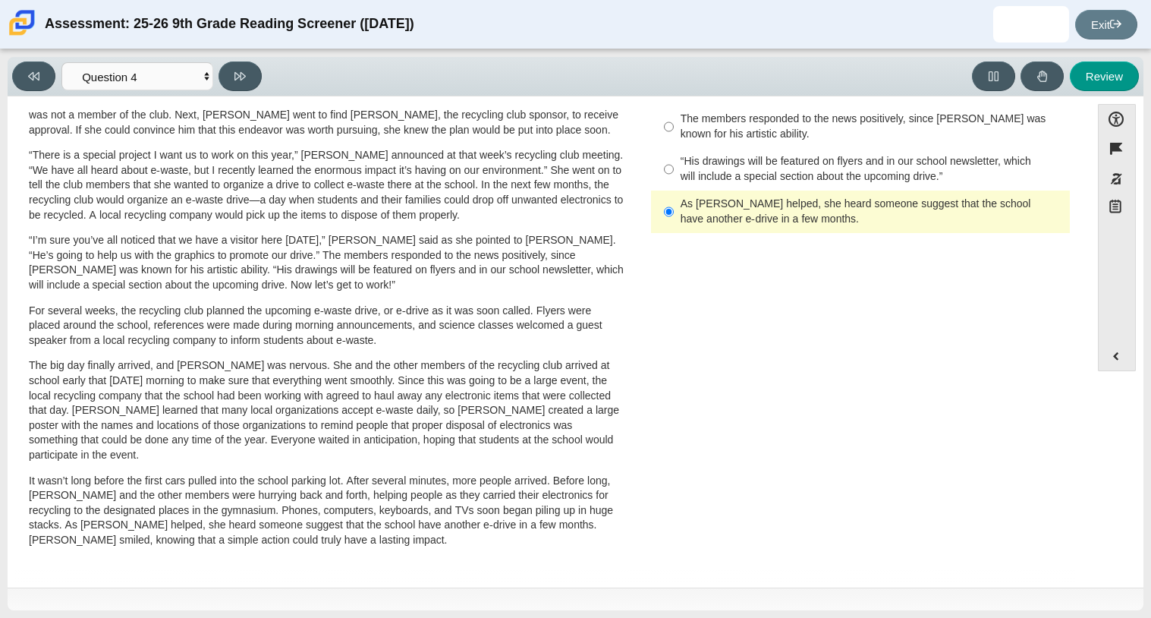
click at [780, 400] on div "A Lasting Impact [PERSON_NAME] looked on with pride as she observed a fellow ei…" at bounding box center [549, 142] width 1068 height 855
click at [142, 80] on select "Questions Question 1 Question 2 Question 3 Question 4 Question 5 Question 6 Que…" at bounding box center [137, 76] width 152 height 28
click at [61, 62] on select "Questions Question 1 Question 2 Question 3 Question 4 Question 5 Question 6 Que…" at bounding box center [137, 76] width 152 height 28
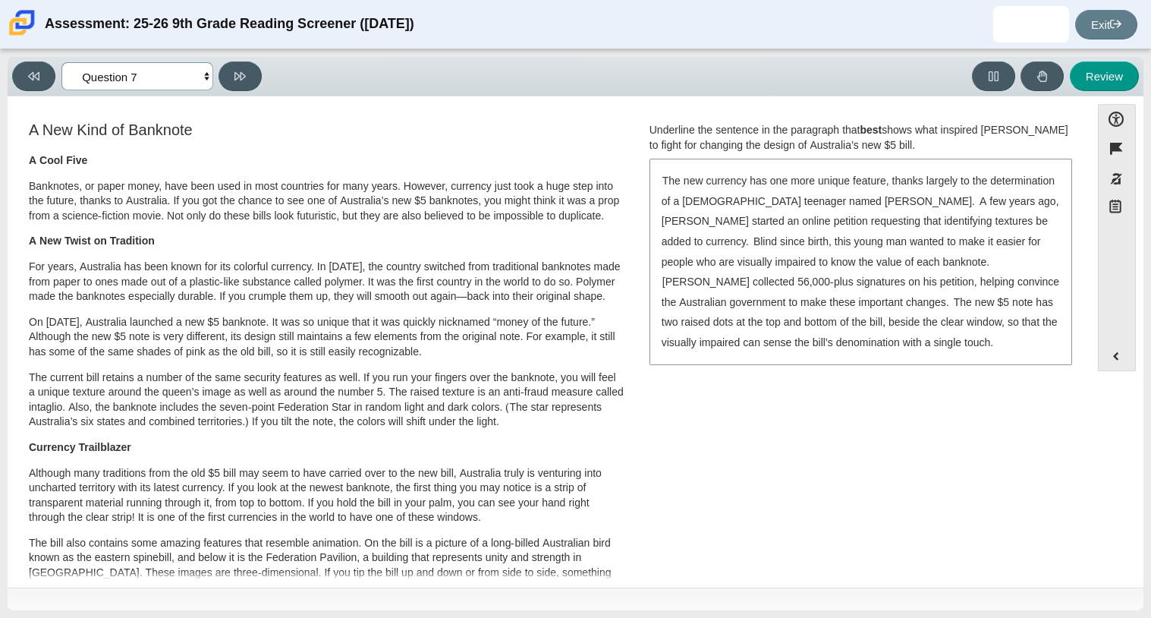
click at [164, 82] on select "Questions Question 1 Question 2 Question 3 Question 4 Question 5 Question 6 Que…" at bounding box center [137, 76] width 152 height 28
click at [61, 62] on select "Questions Question 1 Question 2 Question 3 Question 4 Question 5 Question 6 Que…" at bounding box center [137, 76] width 152 height 28
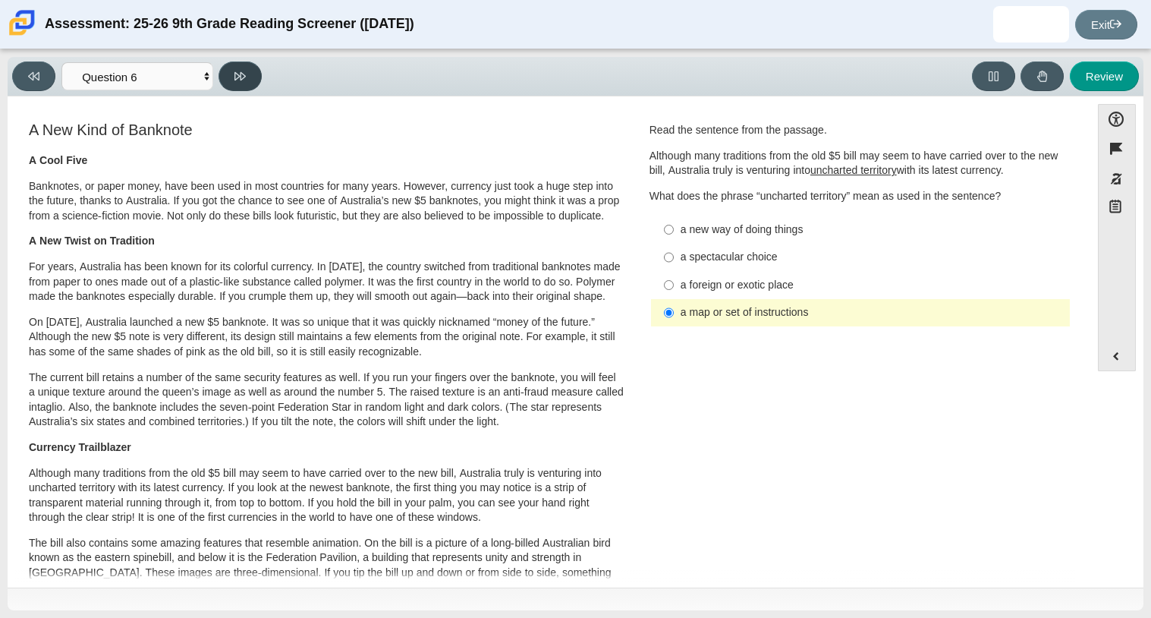
click at [229, 68] on button at bounding box center [240, 76] width 43 height 30
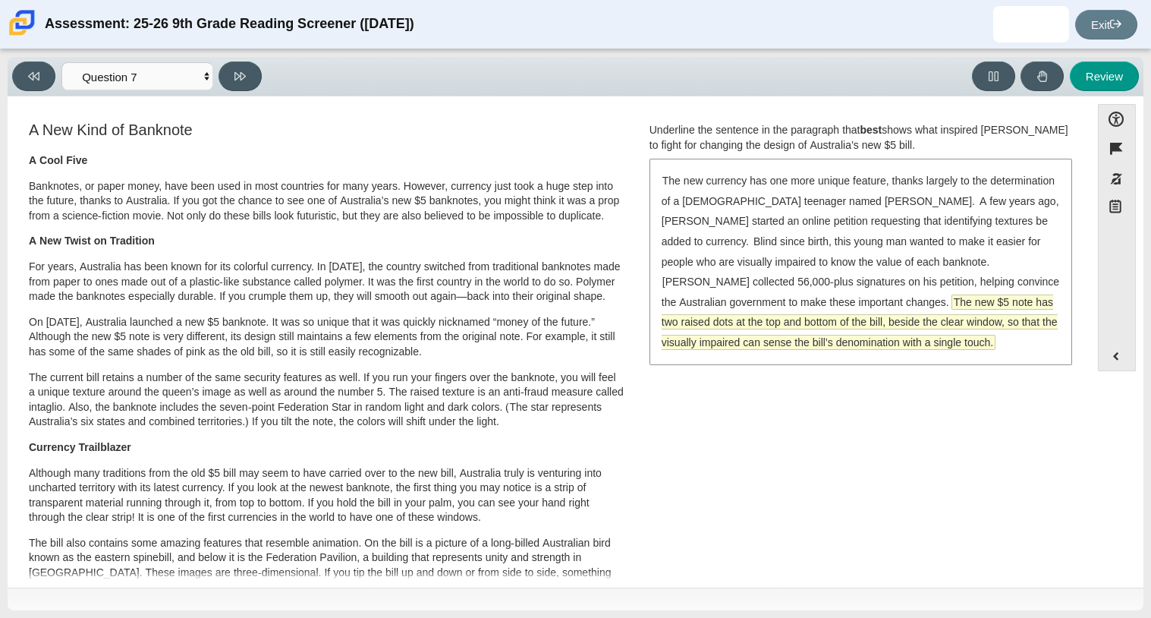
click at [748, 319] on span "The new $5 note has two raised dots at the top and bottom of the bill, beside t…" at bounding box center [860, 322] width 396 height 54
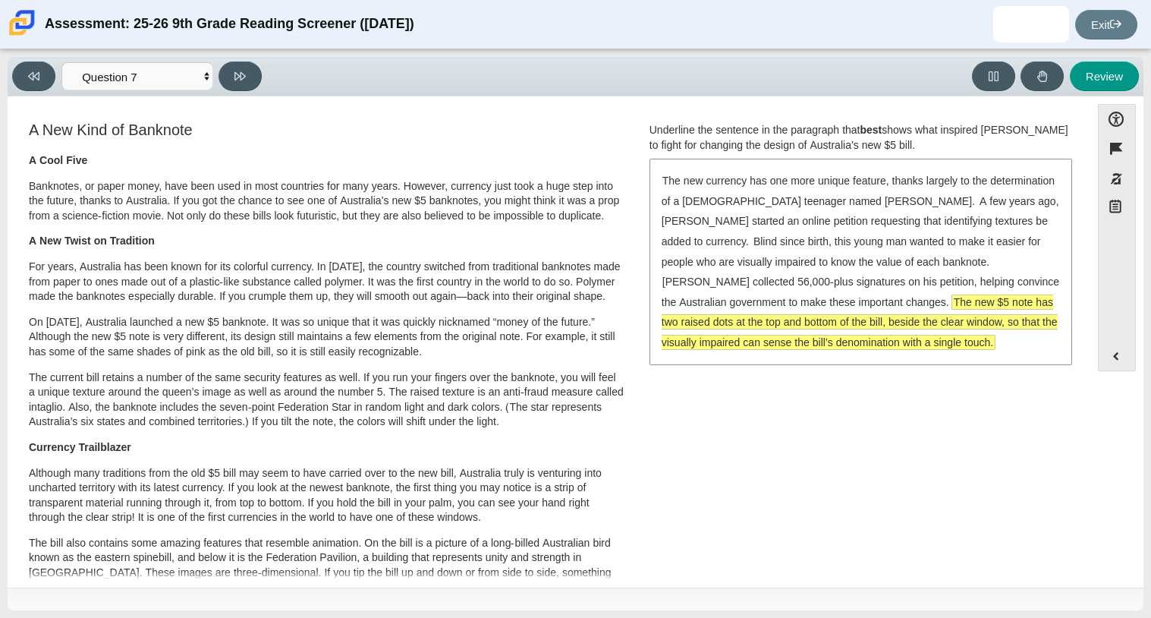
click at [739, 291] on div "The new currency has one more unique feature, thanks largely to the determinati…" at bounding box center [861, 261] width 420 height 203
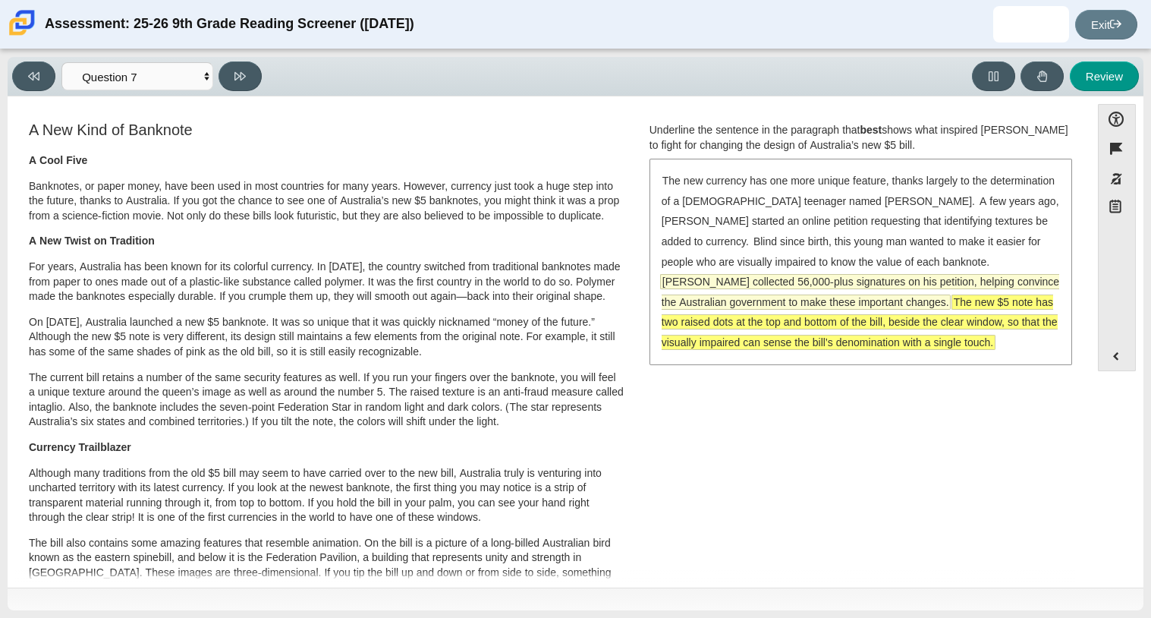
click at [756, 285] on span "[PERSON_NAME] collected 56,000-plus signatures on his petition, helping convinc…" at bounding box center [861, 292] width 398 height 34
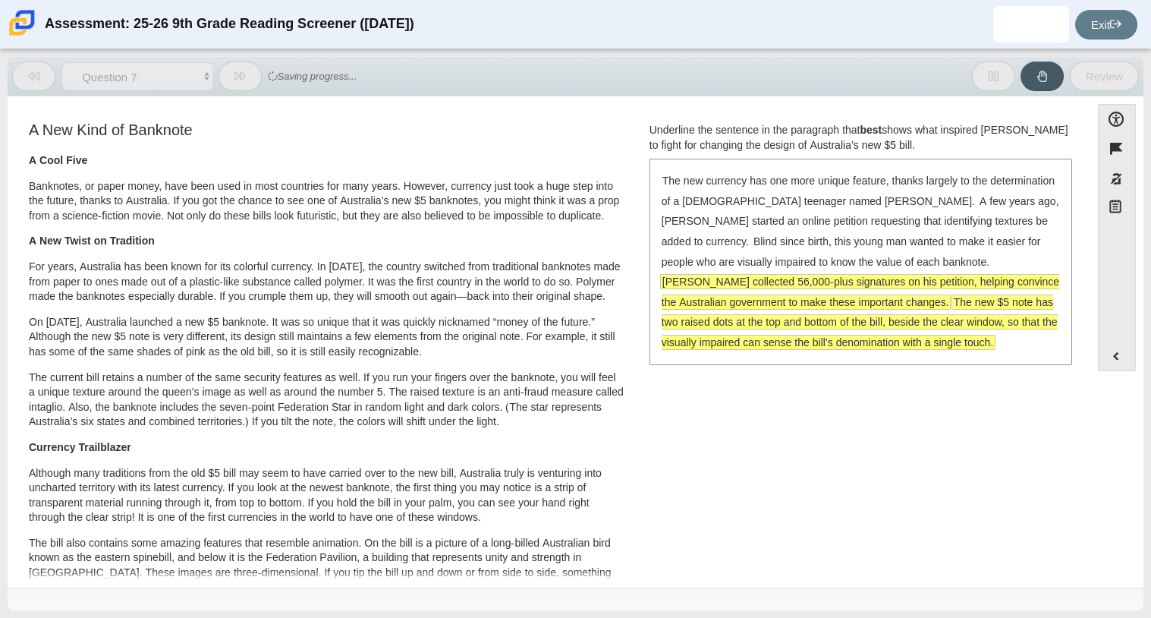
click at [755, 280] on span "[PERSON_NAME] collected 56,000-plus signatures on his petition, helping convinc…" at bounding box center [861, 292] width 398 height 34
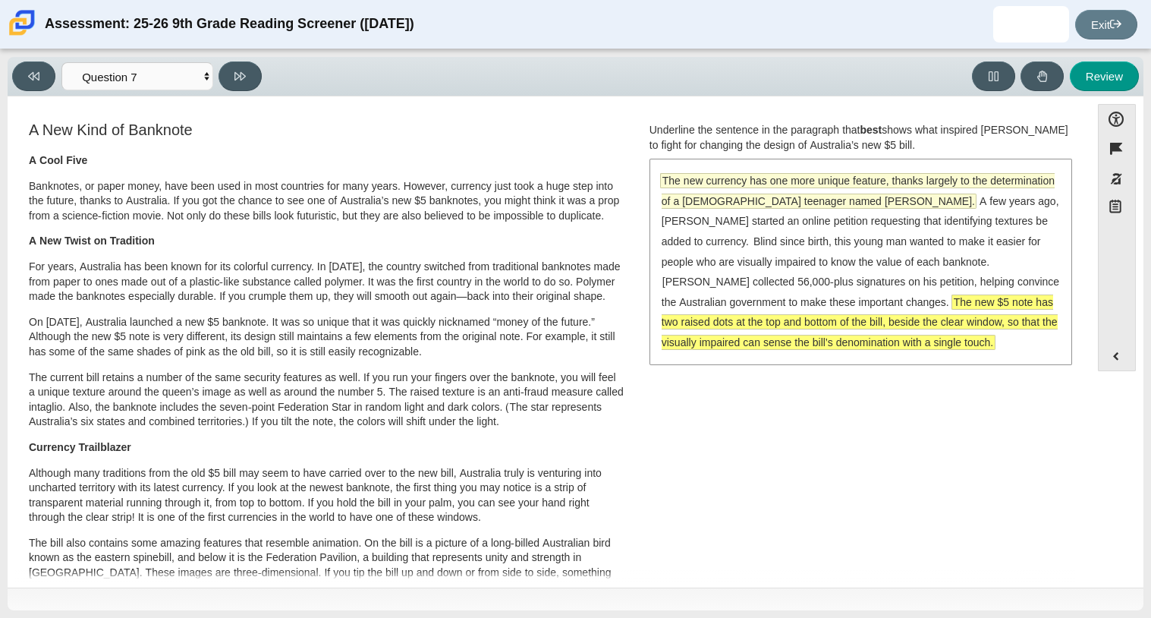
click at [712, 176] on span "The new currency has one more unique feature, thanks largely to the determinati…" at bounding box center [858, 191] width 393 height 34
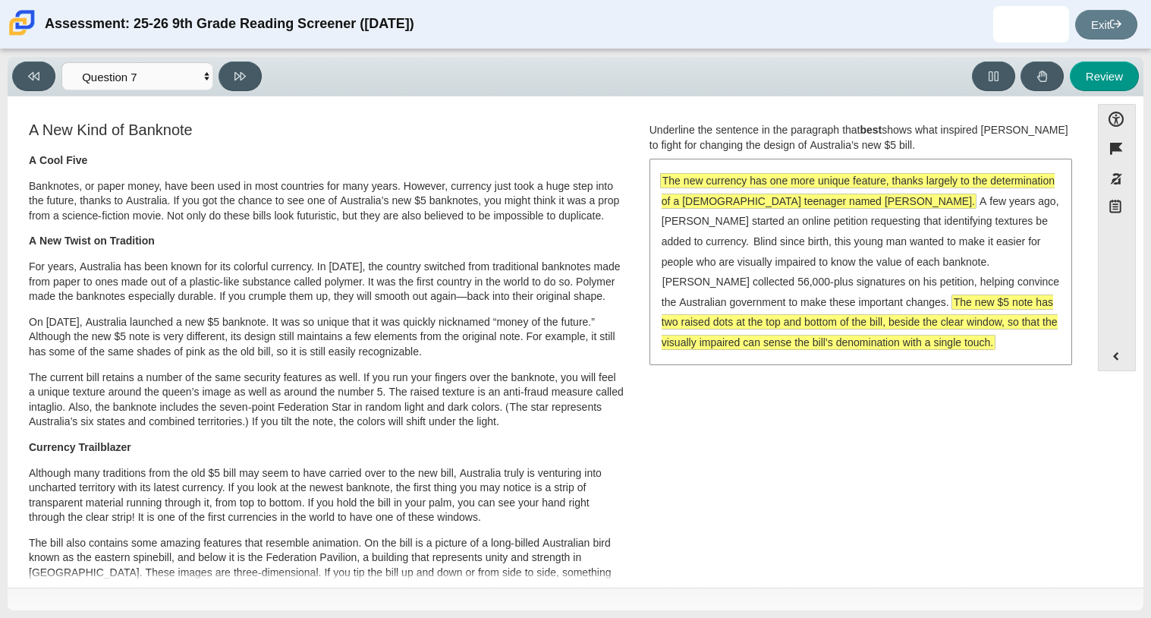
click at [668, 194] on span "The new currency has one more unique feature, thanks largely to the determinati…" at bounding box center [858, 191] width 393 height 34
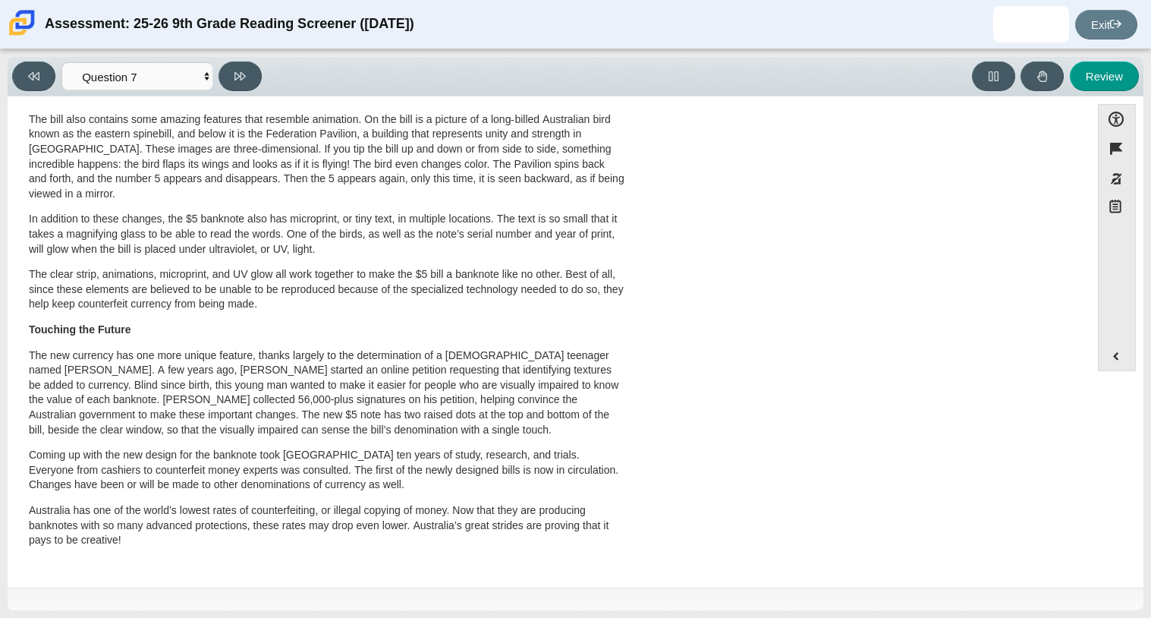
scroll to position [0, 0]
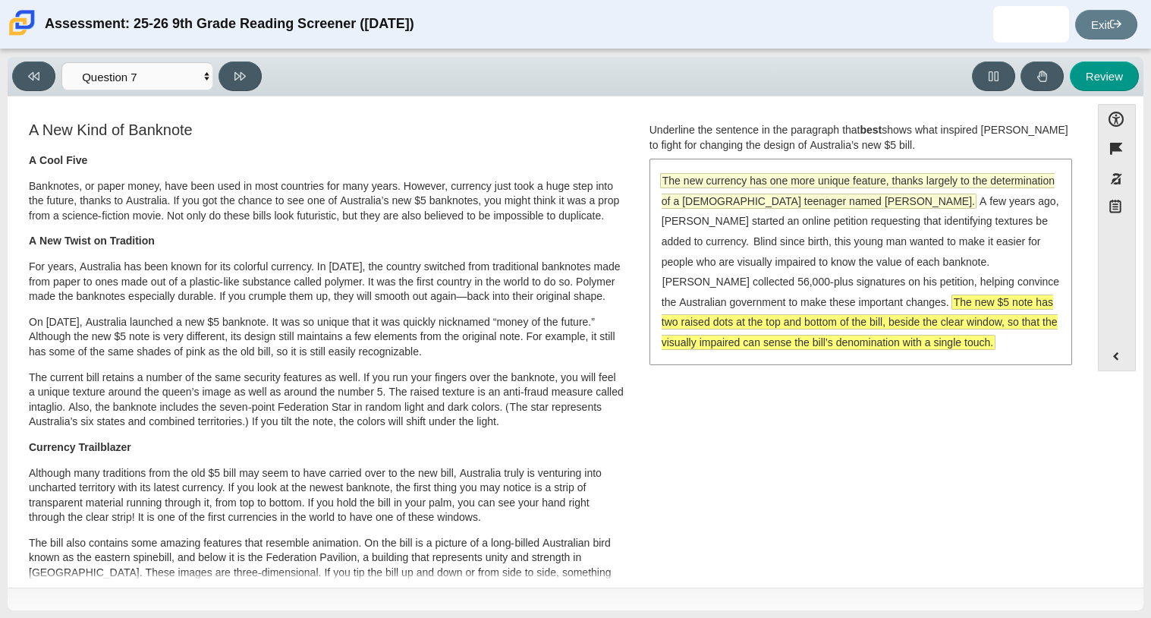
click at [808, 194] on span "The new currency has one more unique feature, thanks largely to the determinati…" at bounding box center [858, 191] width 393 height 34
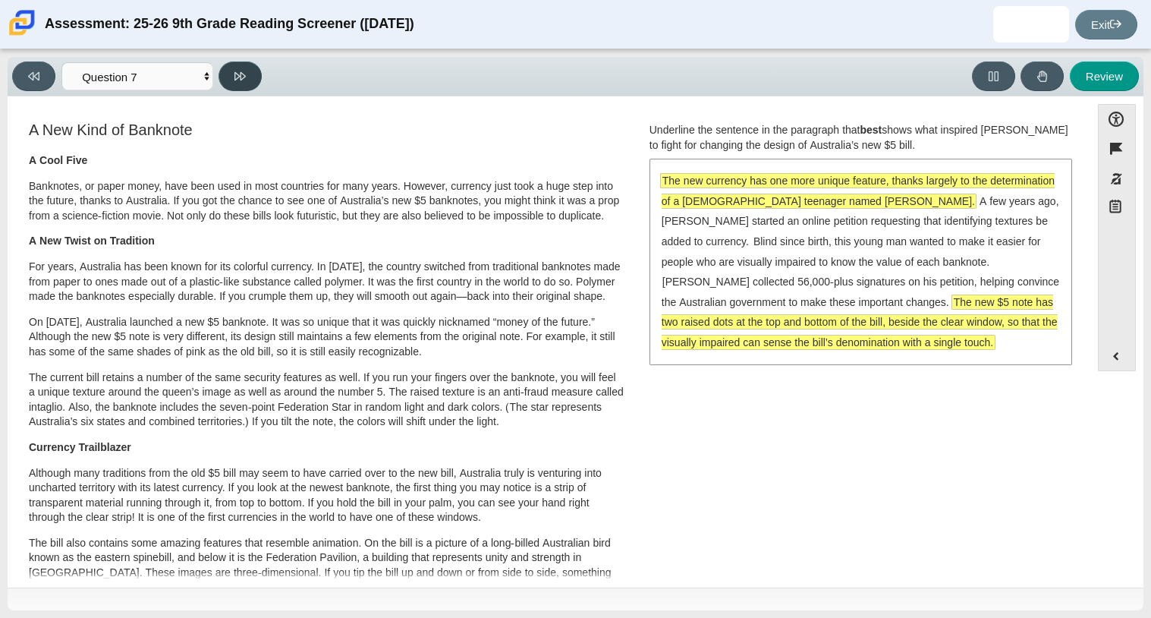
click at [232, 83] on button at bounding box center [240, 76] width 43 height 30
select select "ea8338c2-a6a3-418e-a305-2b963b54a290"
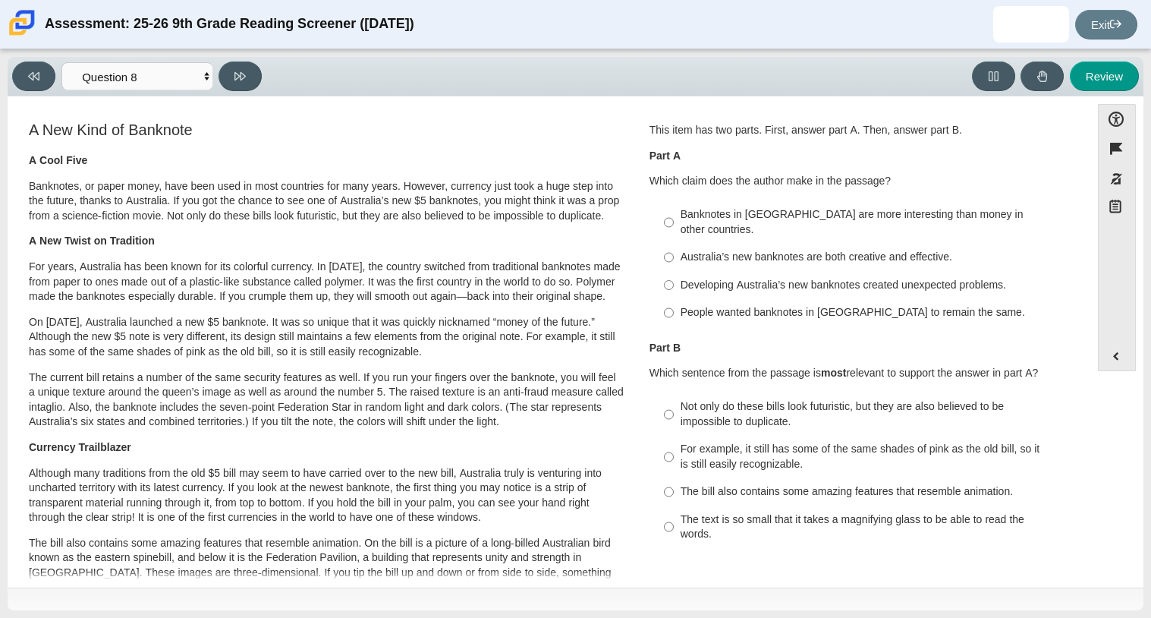
click at [704, 271] on label "Developing Australia’s new banknotes created unexpected problems. Developing Au…" at bounding box center [862, 284] width 417 height 27
click at [674, 271] on input "Developing Australia’s new banknotes created unexpected problems. Developing Au…" at bounding box center [669, 284] width 10 height 27
radio input "true"
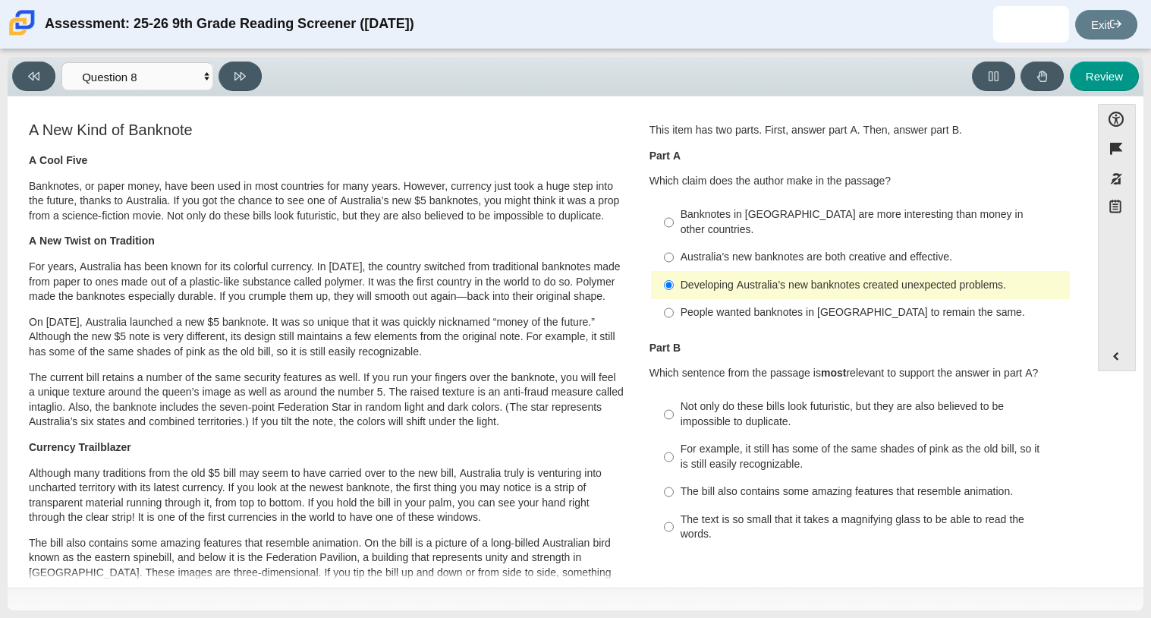
click at [682, 518] on div "The text is so small that it takes a magnifying glass to be able to read the wo…" at bounding box center [872, 527] width 383 height 30
click at [674, 518] on input "The text is so small that it takes a magnifying glass to be able to read the wo…" at bounding box center [669, 527] width 10 height 43
radio input "true"
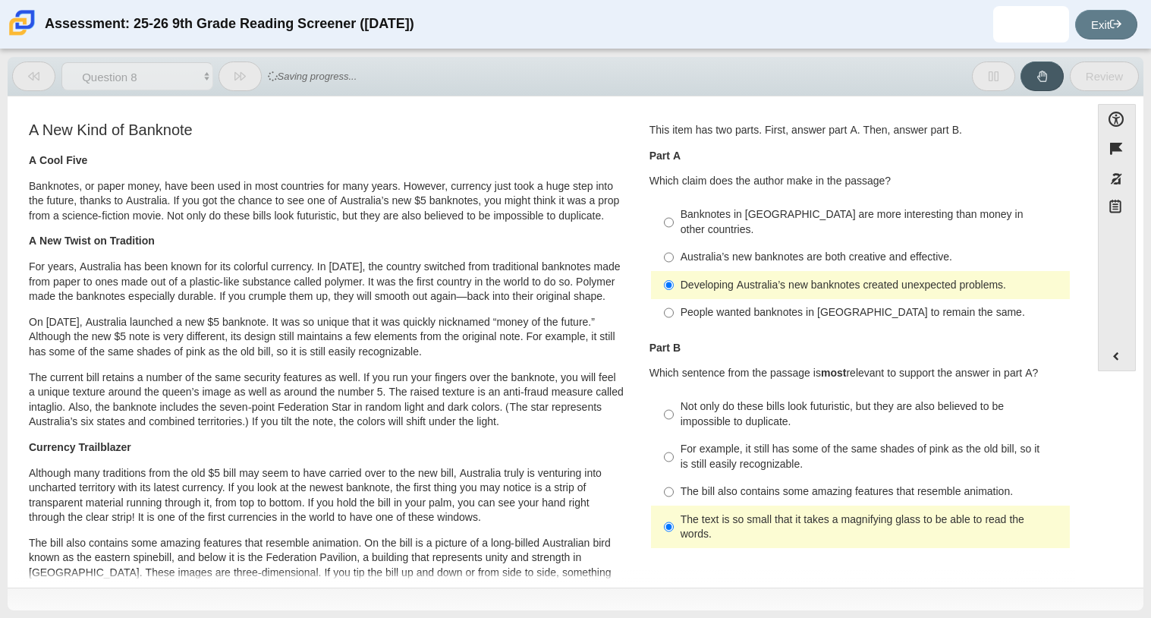
click at [654, 393] on label "Not only do these bills look futuristic, but they are also believed to be impos…" at bounding box center [862, 414] width 417 height 43
click at [664, 393] on input "Not only do these bills look futuristic, but they are also believed to be impos…" at bounding box center [669, 414] width 10 height 43
radio input "true"
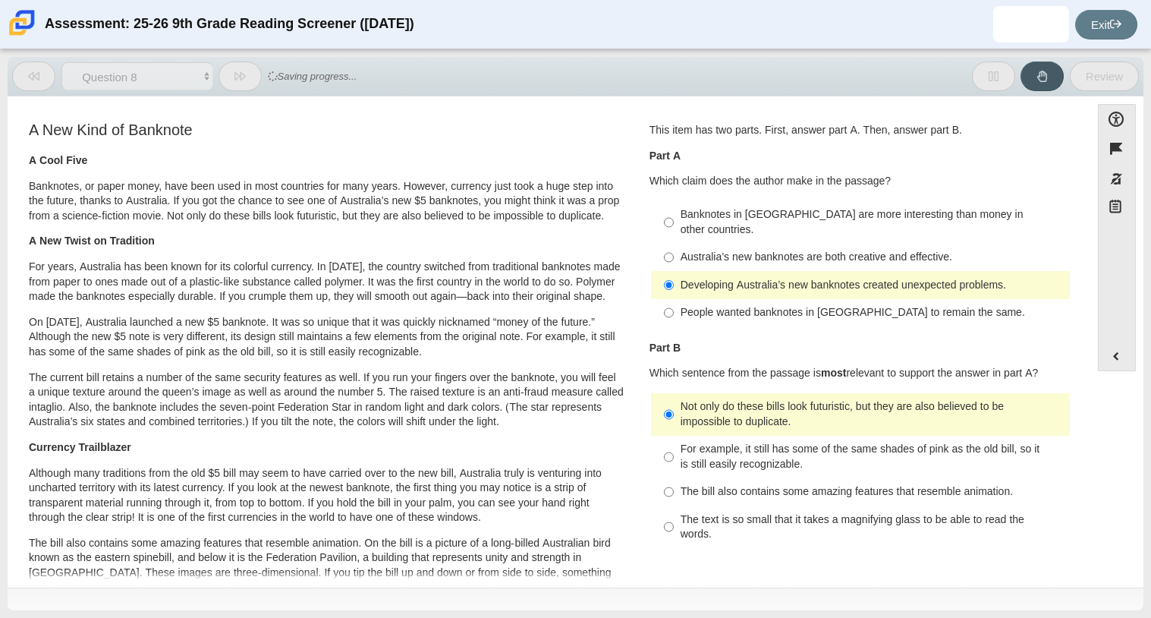
click at [638, 491] on div "Question 1 This item has two parts. First, answer part A. Then, answer part B. …" at bounding box center [860, 338] width 445 height 439
click at [735, 512] on div "The text is so small that it takes a magnifying glass to be able to read the wo…" at bounding box center [872, 527] width 383 height 30
click at [674, 512] on input "The text is so small that it takes a magnifying glass to be able to read the wo…" at bounding box center [669, 527] width 10 height 43
radio input "true"
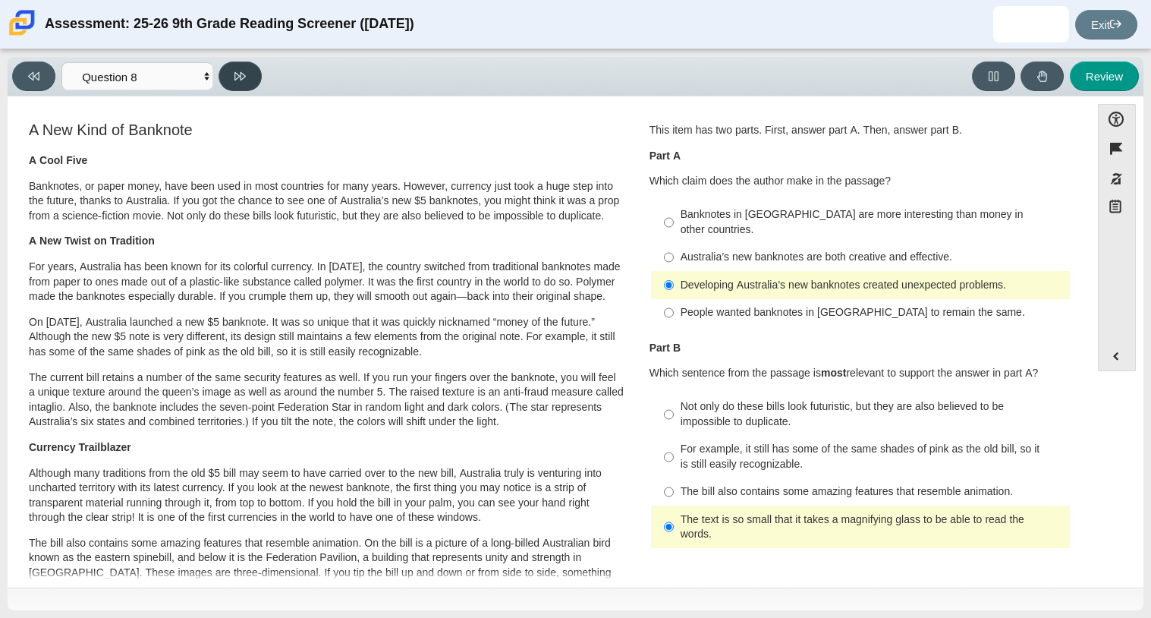
click at [247, 72] on button at bounding box center [240, 76] width 43 height 30
select select "89f058d6-b15c-4ef5-a4b3-fdaffb8868b6"
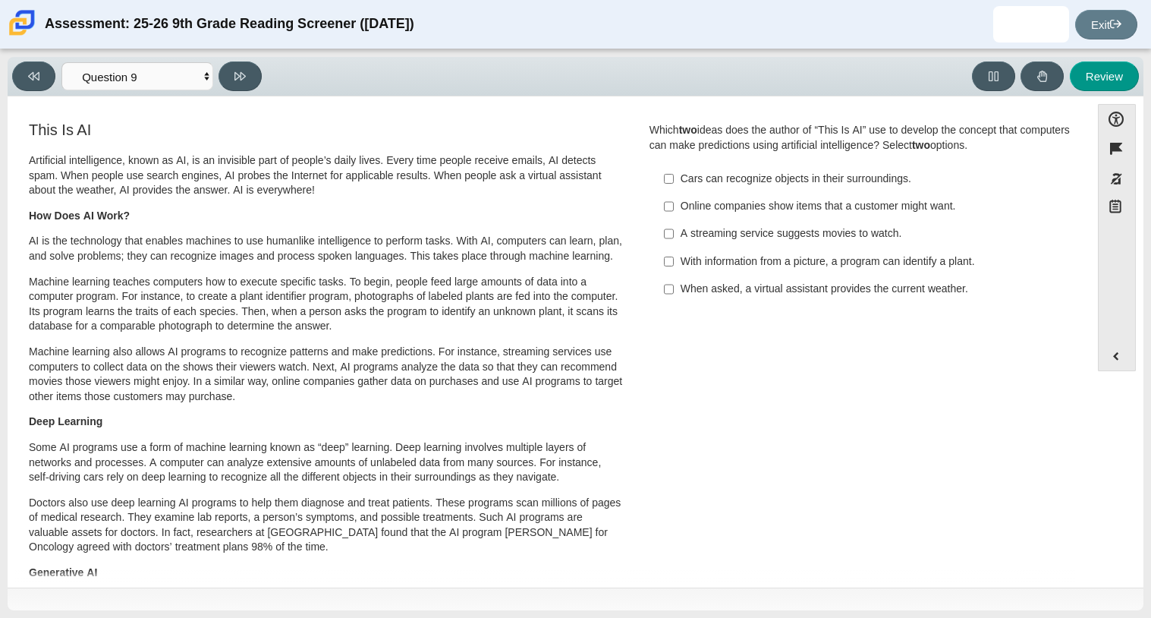
click at [729, 253] on label "With information from a picture, a program can identify a plant. With informati…" at bounding box center [862, 260] width 417 height 27
click at [674, 253] on input "With information from a picture, a program can identify a plant. With informati…" at bounding box center [669, 260] width 10 height 27
checkbox input "true"
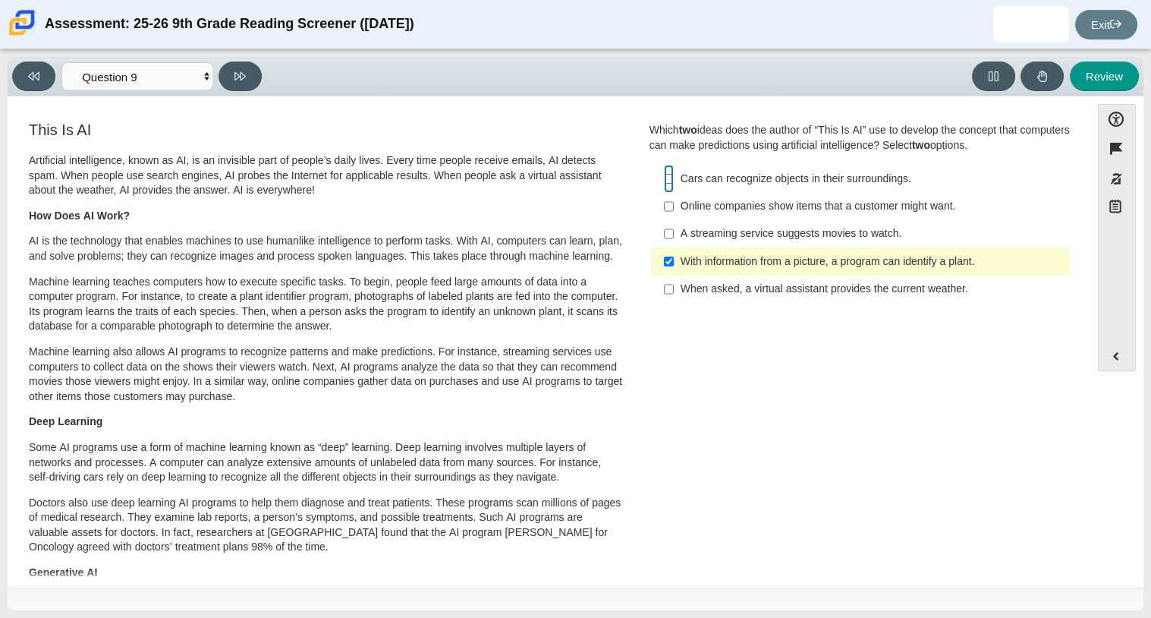
click at [664, 188] on input "Cars can recognize objects in their surroundings. Cars can recognize objects in…" at bounding box center [669, 178] width 10 height 27
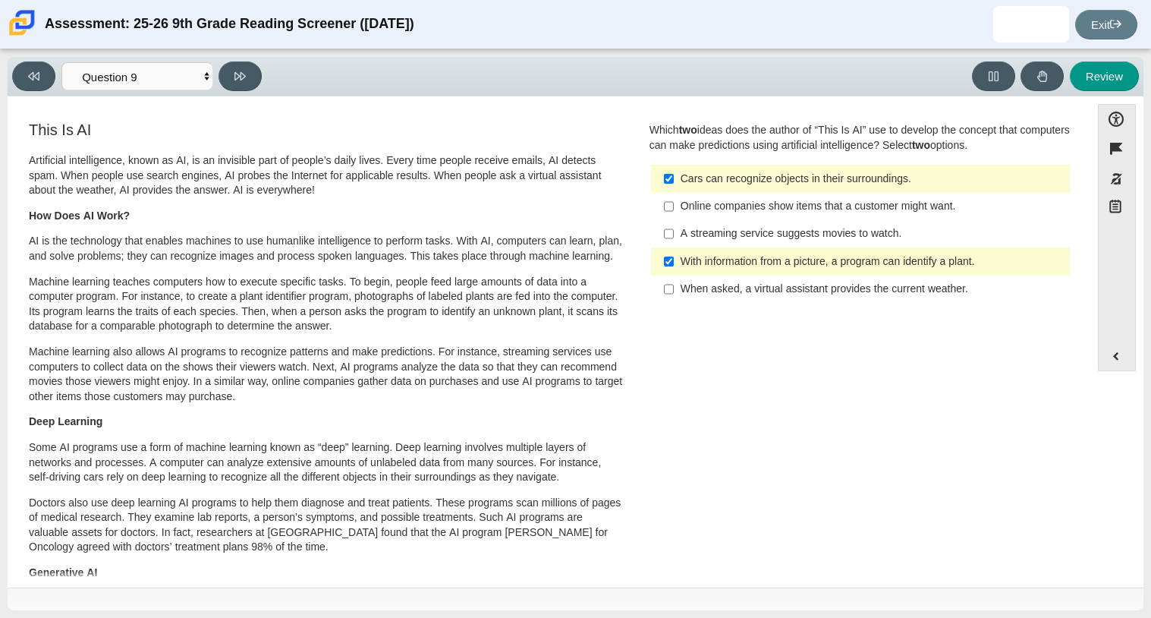
click at [704, 183] on div "Cars can recognize objects in their surroundings." at bounding box center [872, 179] width 383 height 15
click at [674, 183] on input "Cars can recognize objects in their surroundings. Cars can recognize objects in…" at bounding box center [669, 178] width 10 height 27
checkbox input "false"
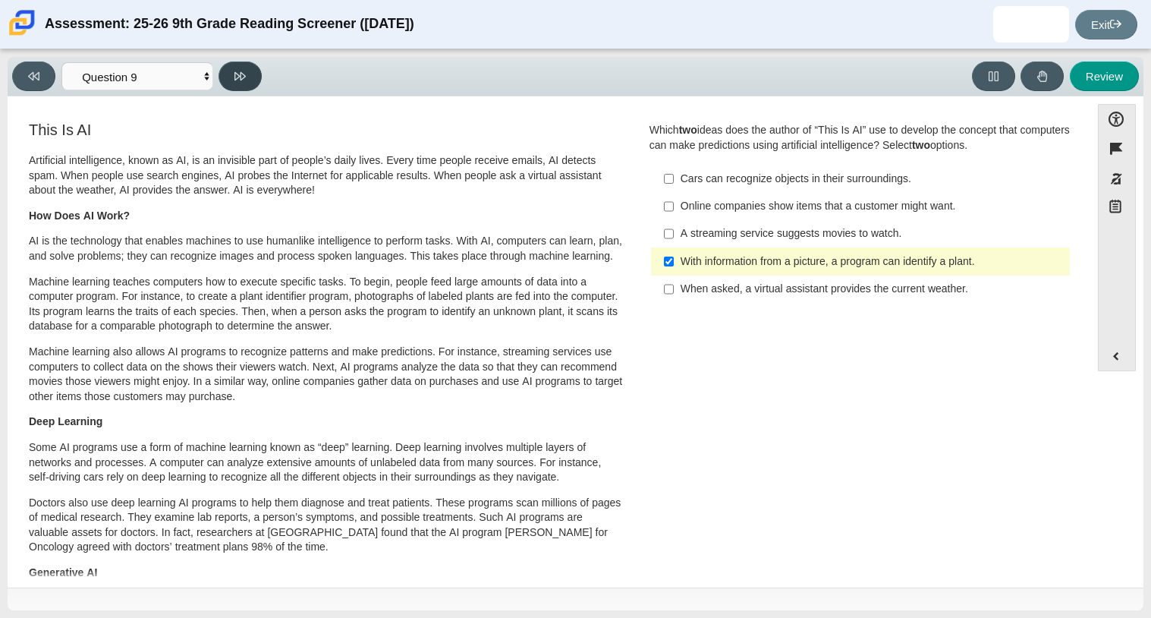
click at [230, 71] on button at bounding box center [240, 76] width 43 height 30
select select "cdf3c14e-a918-44d1-9b63-3db0fa81641e"
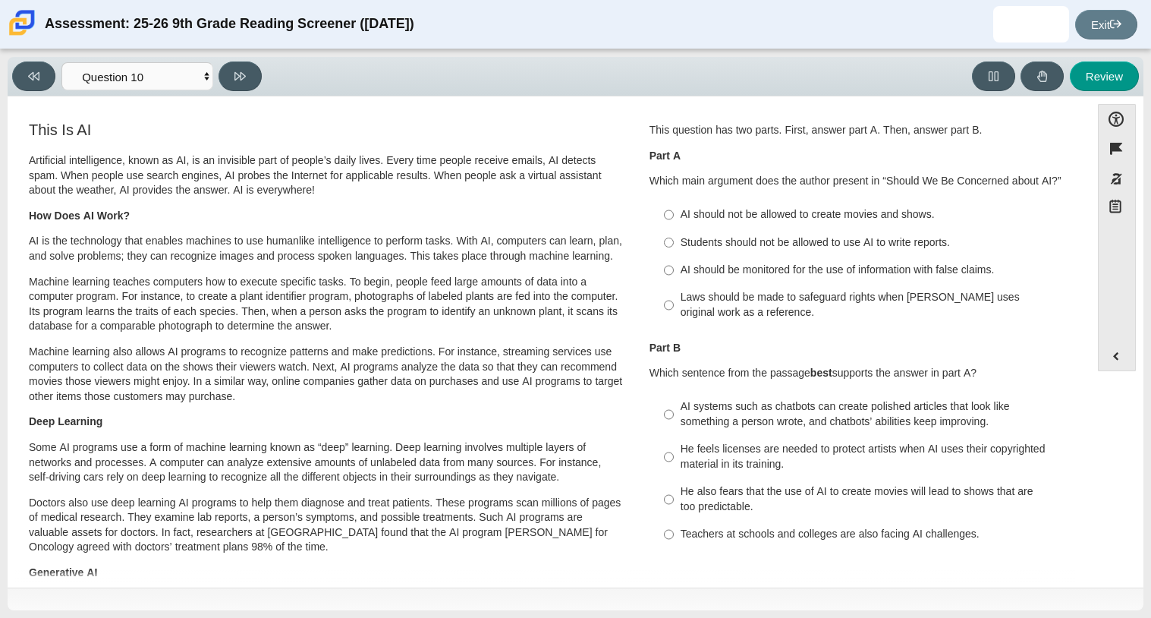
click at [681, 222] on div "AI should not be allowed to create movies and shows." at bounding box center [872, 214] width 383 height 15
click at [674, 222] on input "AI should not be allowed to create movies and shows. AI should not be allowed t…" at bounding box center [669, 214] width 10 height 27
radio input "true"
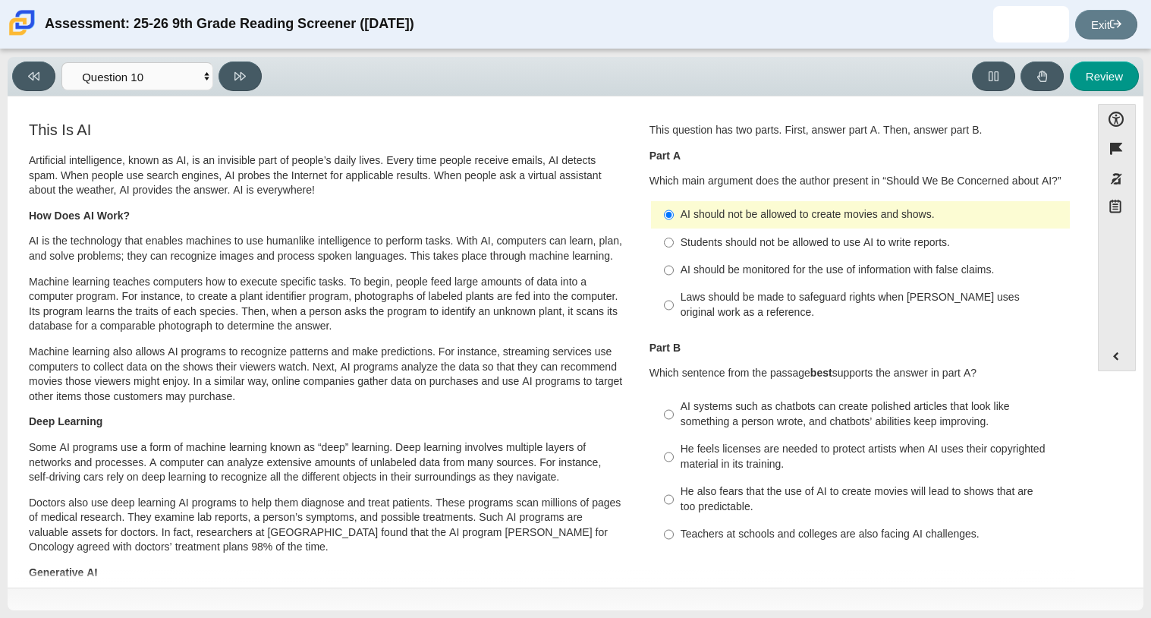
click at [670, 499] on label "He also fears that the use of AI to create movies will lead to shows that are t…" at bounding box center [862, 499] width 417 height 43
click at [670, 499] on input "He also fears that the use of AI to create movies will lead to shows that are t…" at bounding box center [669, 499] width 10 height 43
radio input "true"
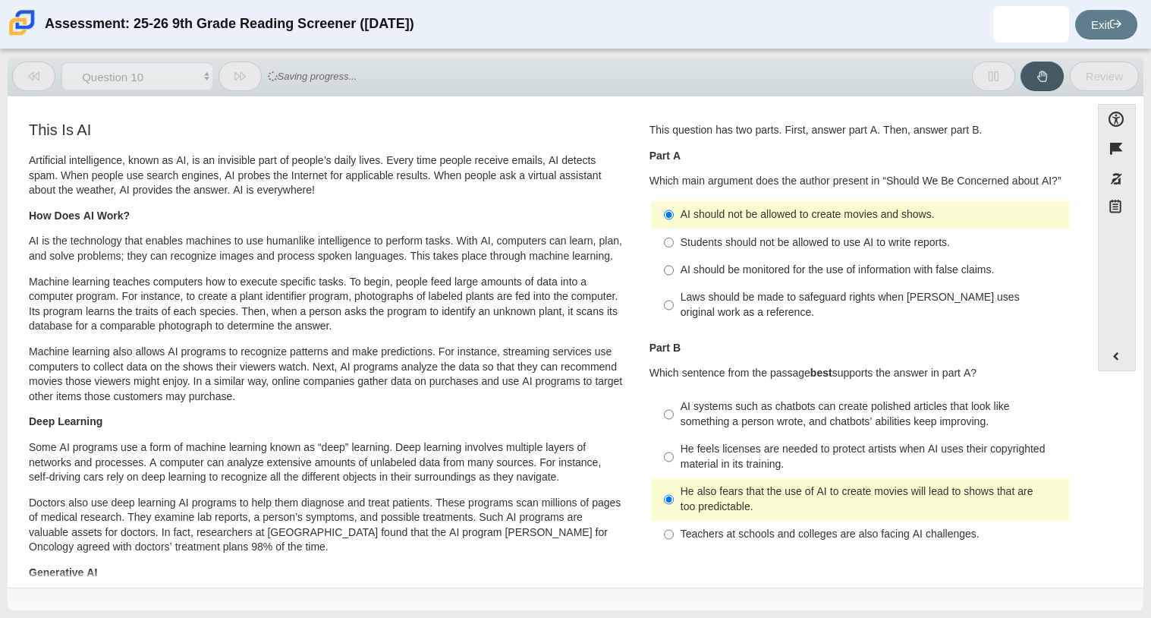
click at [708, 238] on div "Students should not be allowed to use AI to write reports." at bounding box center [872, 242] width 383 height 15
click at [674, 238] on input "Students should not be allowed to use AI to write reports. Students should not …" at bounding box center [669, 241] width 10 height 27
radio input "true"
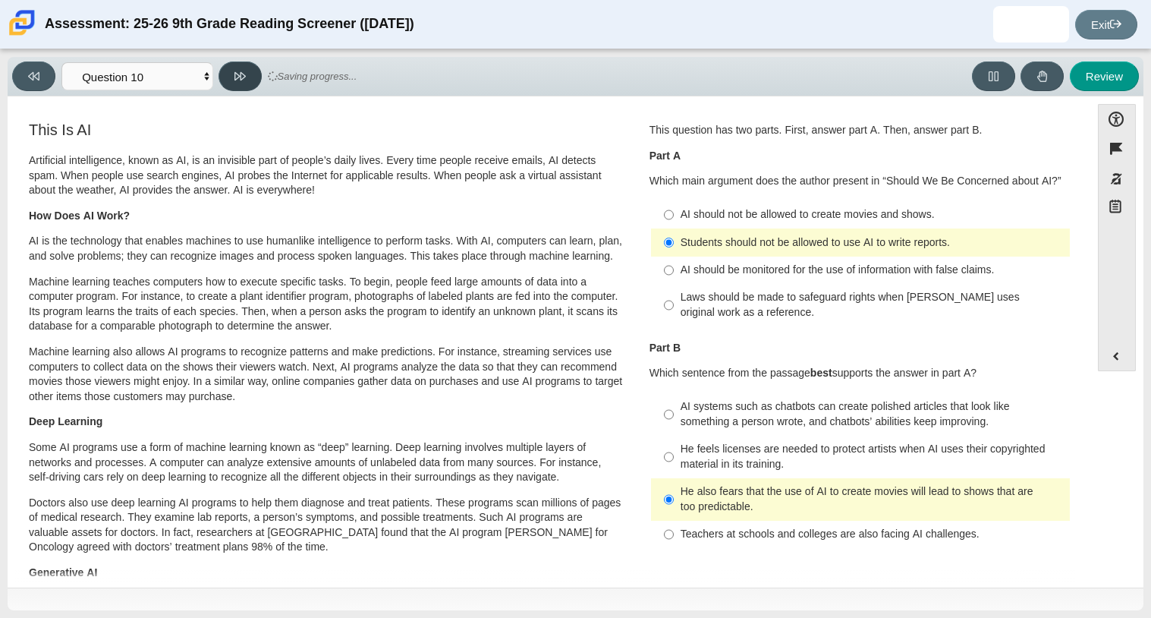
click at [219, 74] on button at bounding box center [240, 76] width 43 height 30
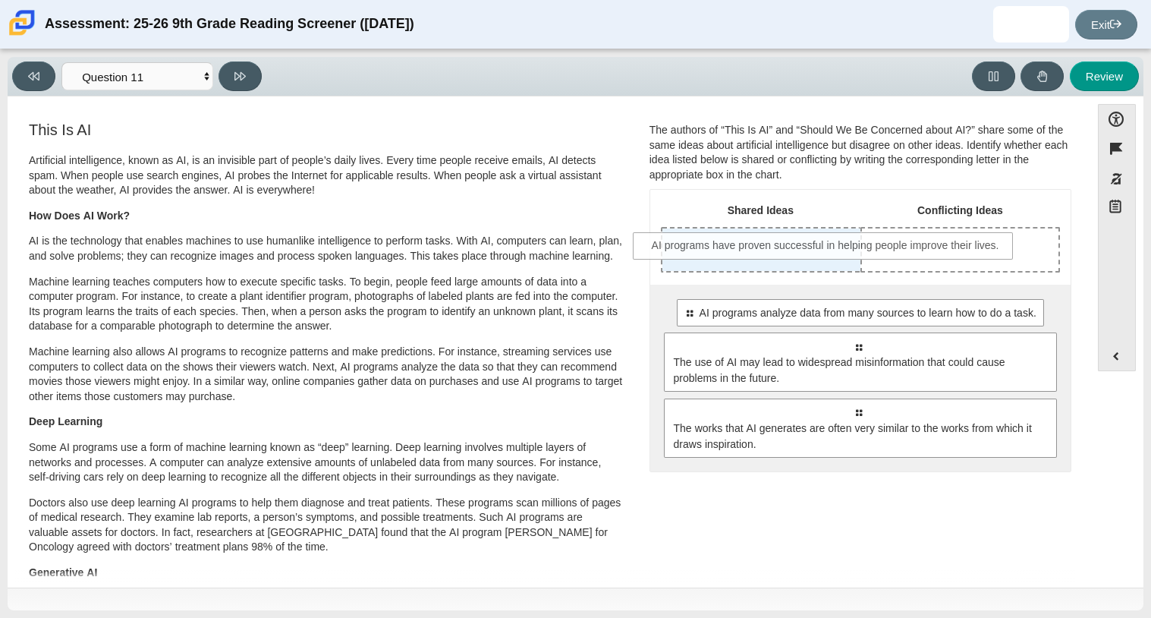
drag, startPoint x: 709, startPoint y: 307, endPoint x: 678, endPoint y: 240, distance: 74.4
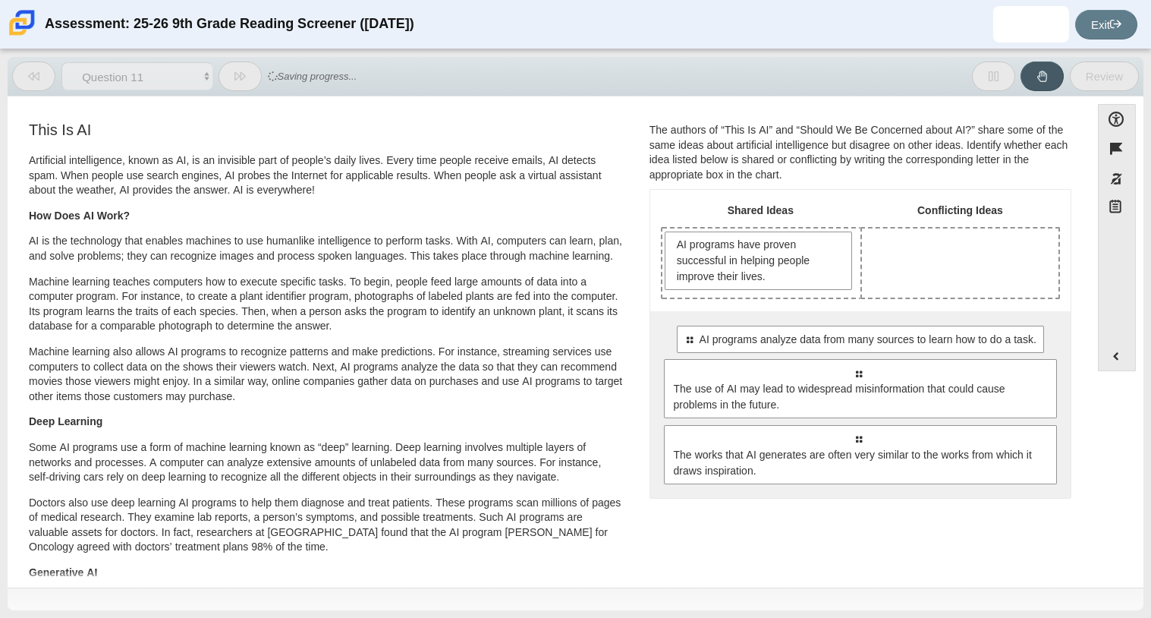
click at [678, 240] on span "AI programs have proven successful in helping people improve their lives." at bounding box center [761, 261] width 168 height 48
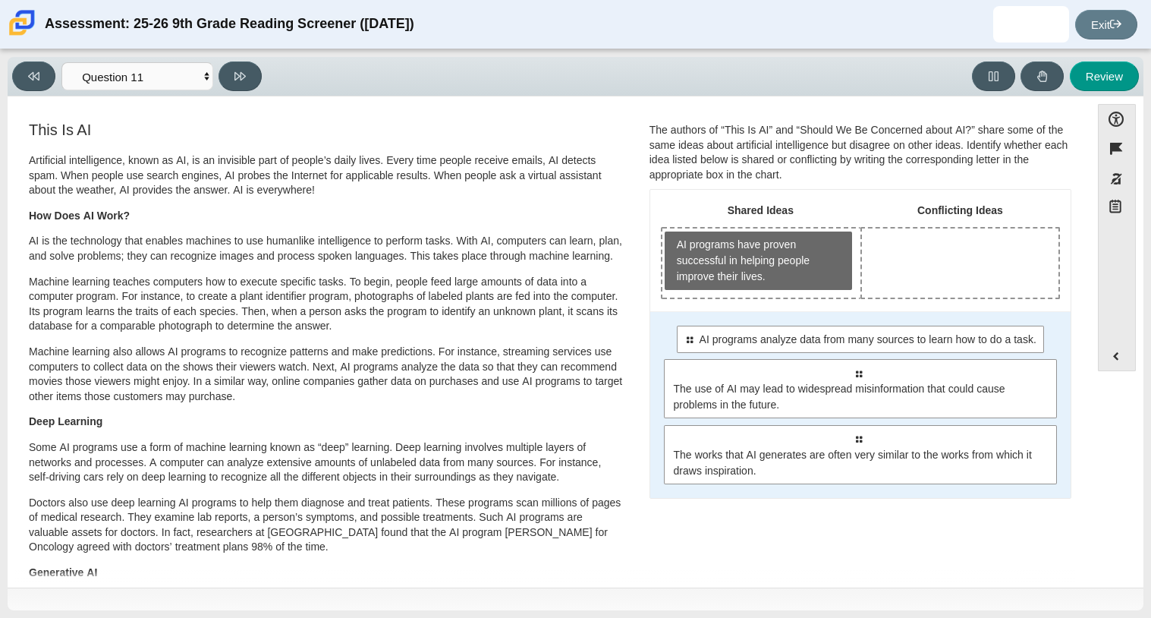
drag, startPoint x: 750, startPoint y: 343, endPoint x: 787, endPoint y: 286, distance: 68.0
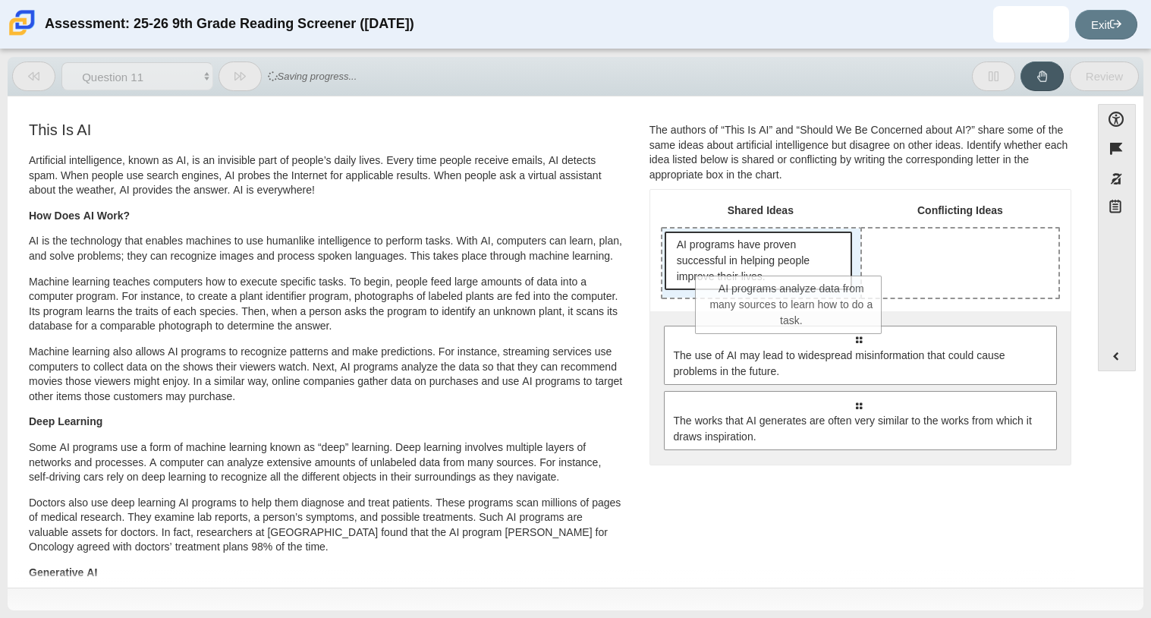
drag, startPoint x: 782, startPoint y: 307, endPoint x: 813, endPoint y: 288, distance: 36.8
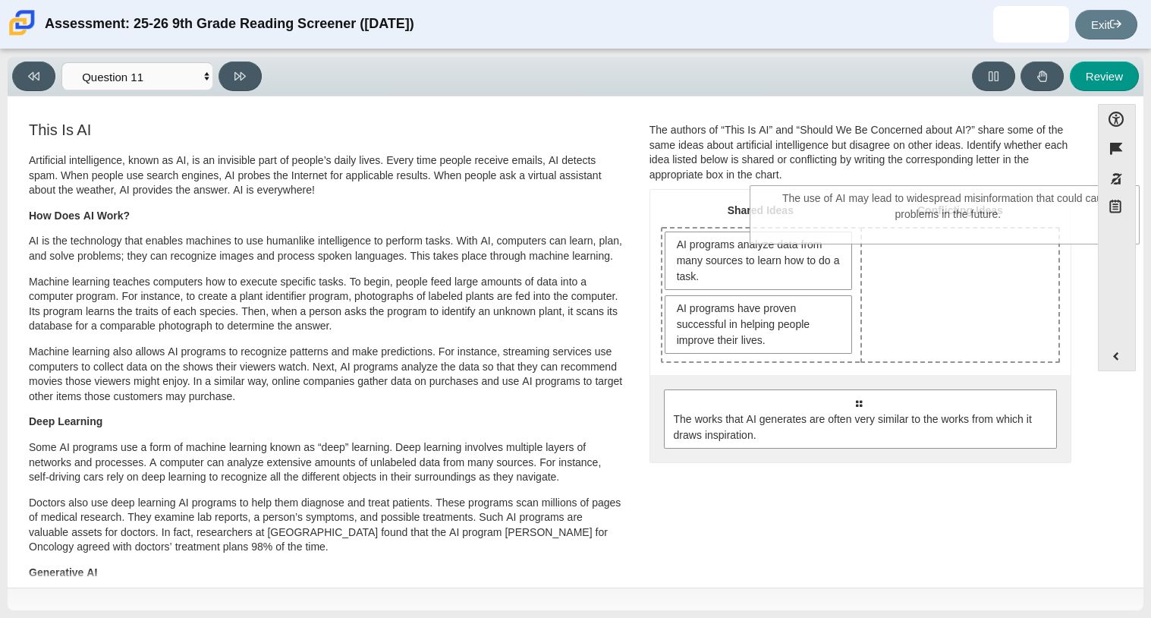
drag, startPoint x: 841, startPoint y: 411, endPoint x: 932, endPoint y: 207, distance: 223.6
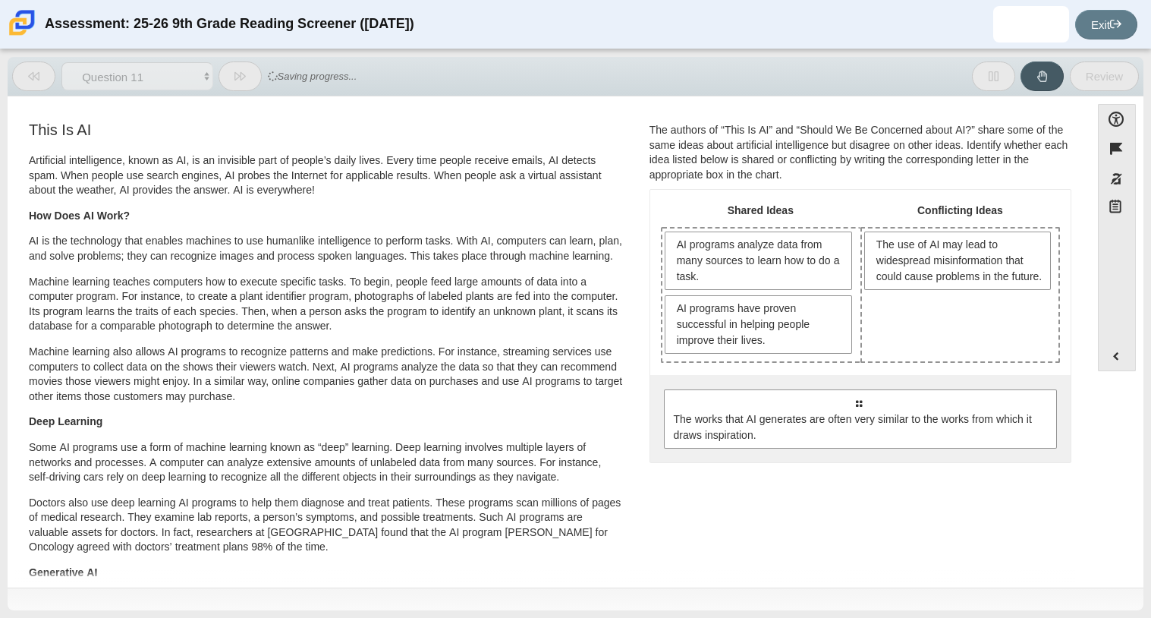
click at [931, 213] on th "Conflicting Ideas" at bounding box center [961, 213] width 200 height 27
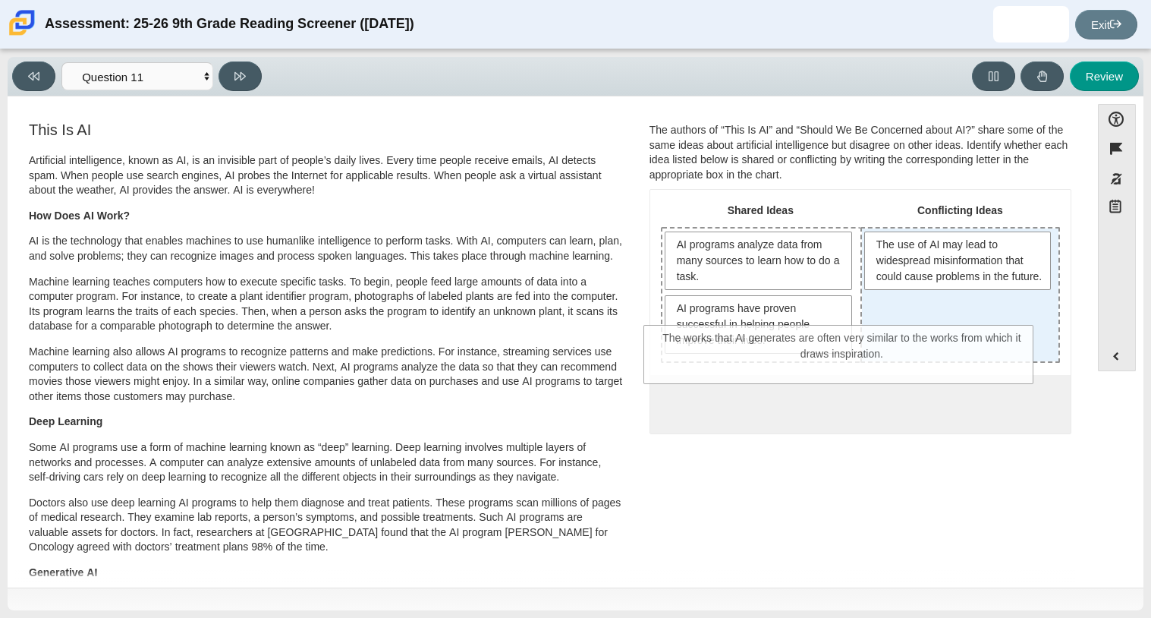
drag, startPoint x: 918, startPoint y: 416, endPoint x: 902, endPoint y: 351, distance: 66.5
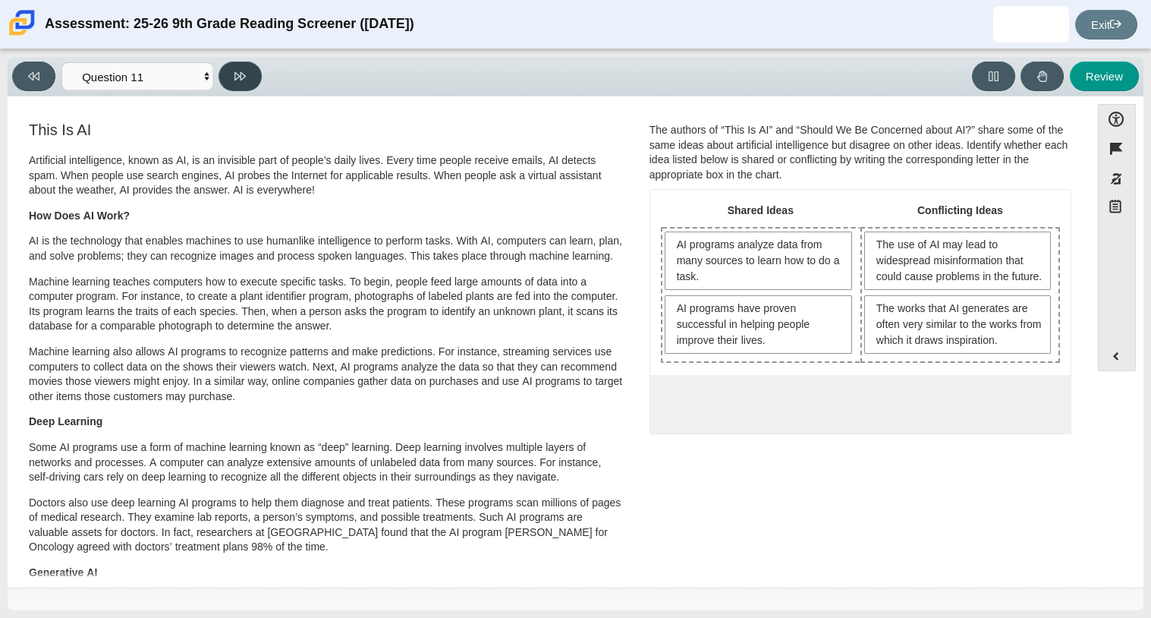
click at [220, 73] on button at bounding box center [240, 76] width 43 height 30
select select "c3effed4-44ce-4a19-bd96-1787f34e9b4c"
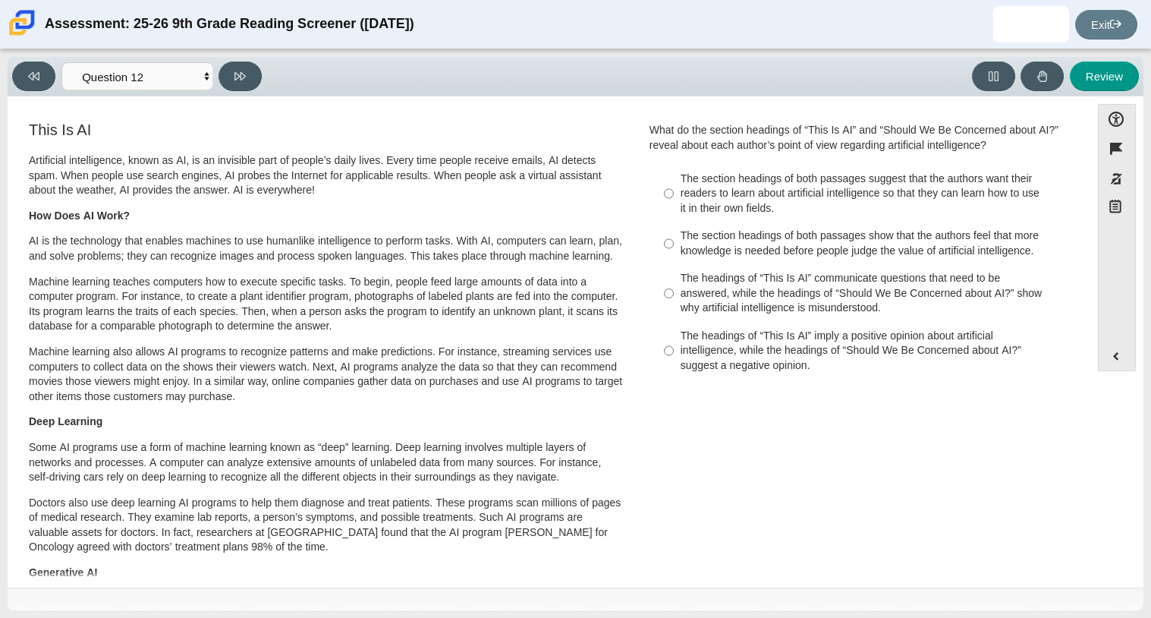
click at [801, 275] on div "The headings of “This Is AI” communicate questions that need to be answered, wh…" at bounding box center [872, 293] width 383 height 45
click at [674, 275] on input "The headings of “This Is AI” communicate questions that need to be answered, wh…" at bounding box center [669, 294] width 10 height 58
radio input "true"
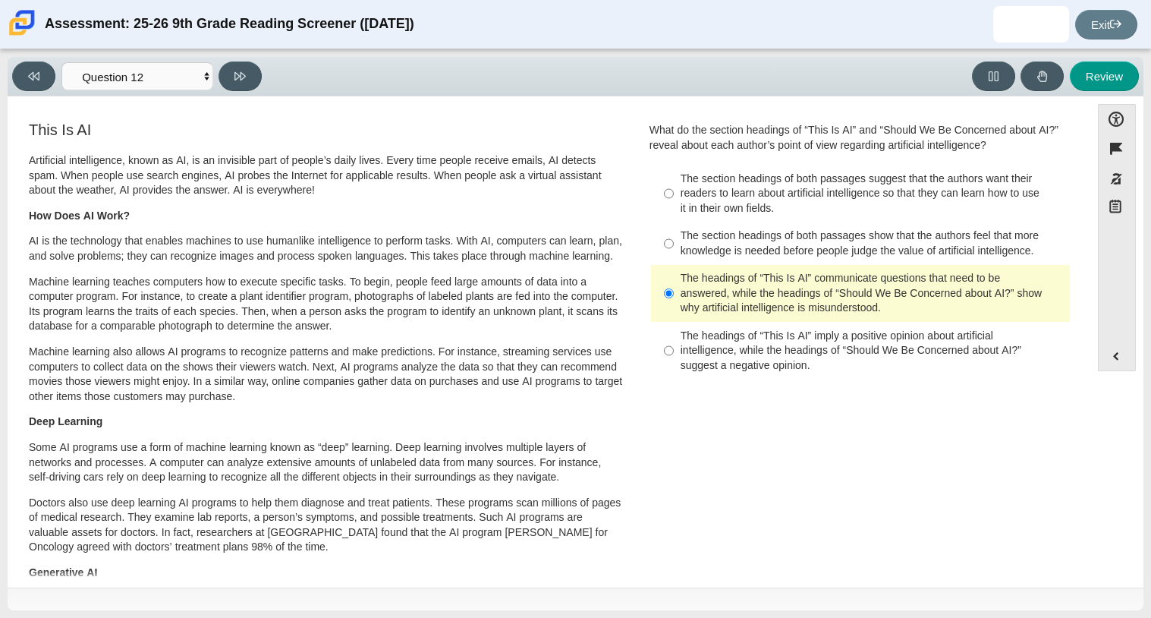
click at [682, 178] on div "The section headings of both passages suggest that the authors want their reade…" at bounding box center [872, 194] width 383 height 45
click at [674, 178] on input "The section headings of both passages suggest that the authors want their reade…" at bounding box center [669, 194] width 10 height 58
radio input "true"
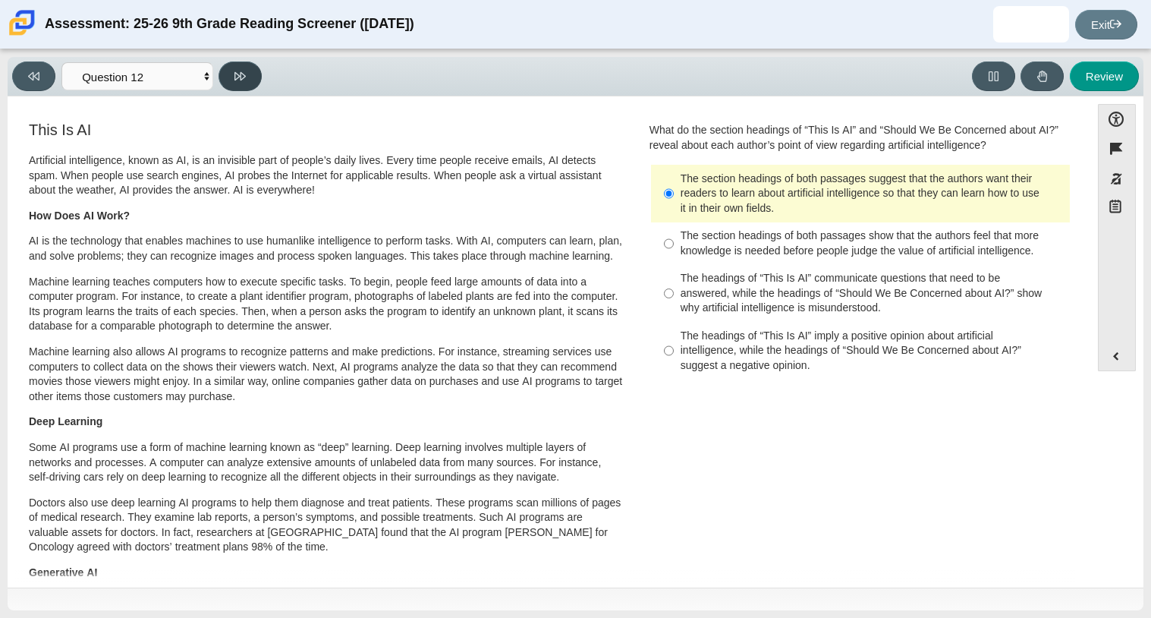
click at [241, 65] on button at bounding box center [240, 76] width 43 height 30
select select "review"
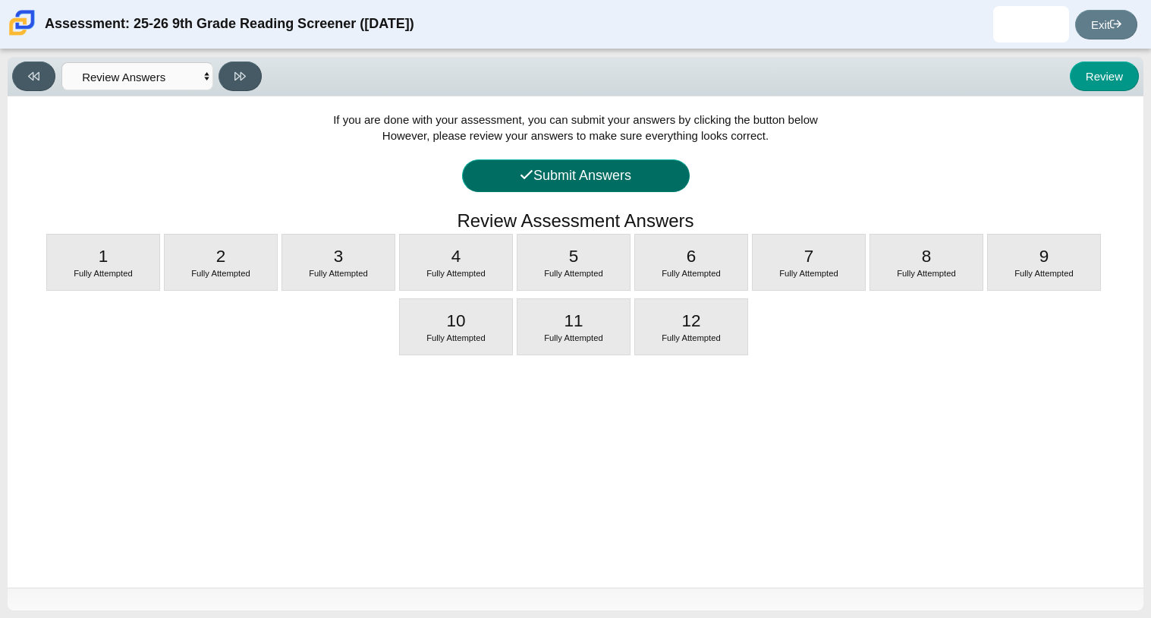
click at [530, 172] on icon at bounding box center [527, 175] width 14 height 14
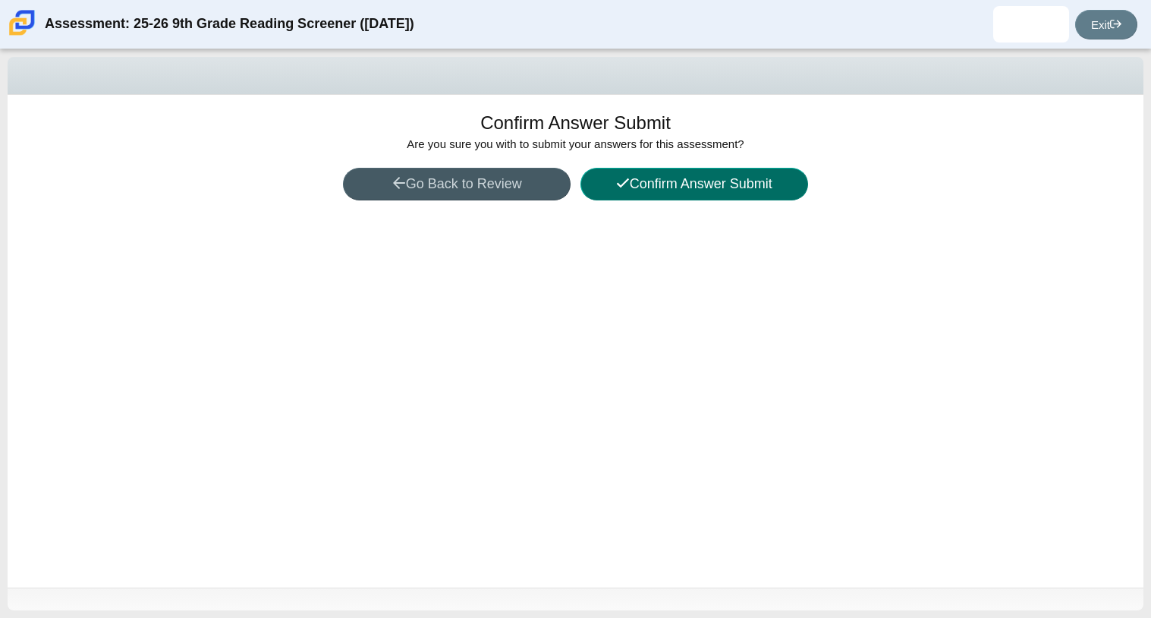
click at [697, 176] on button "Confirm Answer Submit" at bounding box center [695, 184] width 228 height 33
